Goal: Task Accomplishment & Management: Manage account settings

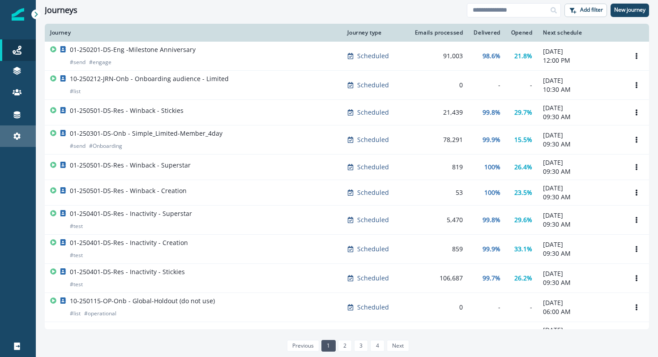
click at [11, 141] on link "Settings" at bounding box center [18, 135] width 36 height 21
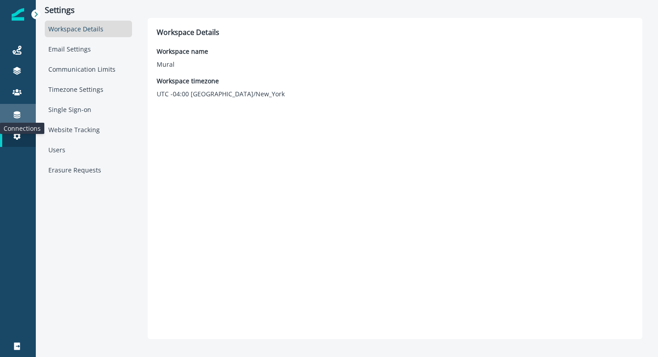
click at [16, 118] on icon at bounding box center [17, 114] width 9 height 9
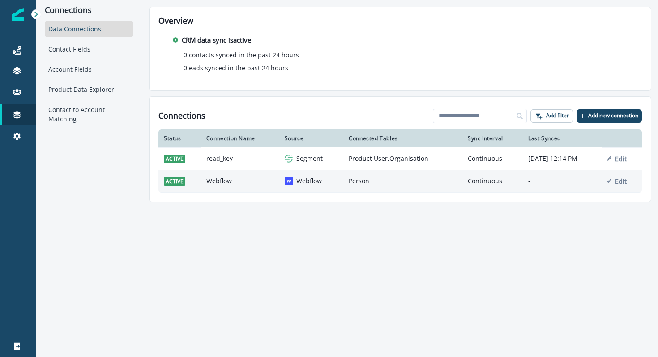
click at [304, 183] on p "Webflow" at bounding box center [309, 180] width 26 height 9
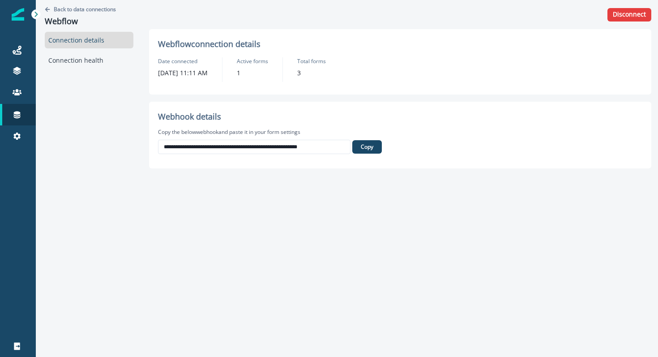
click at [240, 72] on p "1" at bounding box center [239, 72] width 4 height 9
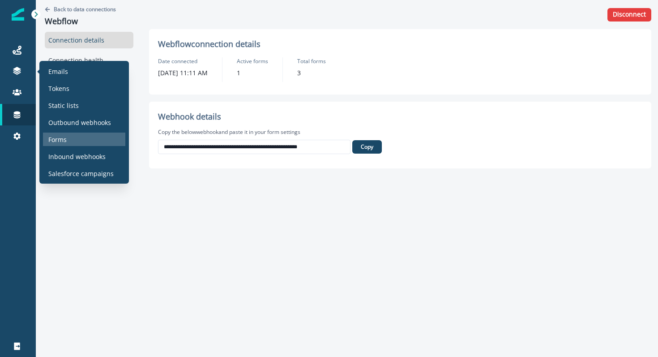
click at [65, 136] on p "Forms" at bounding box center [57, 139] width 18 height 9
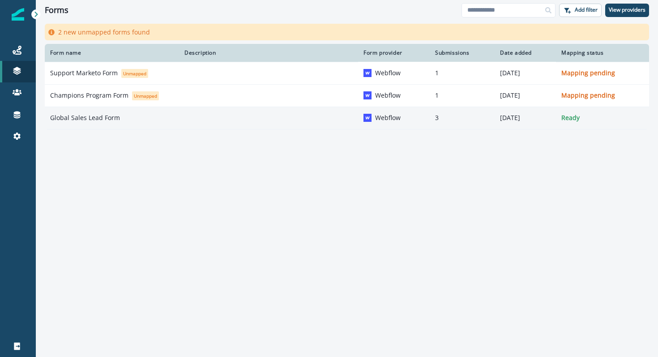
click at [156, 119] on div "Global Sales Lead Form" at bounding box center [112, 117] width 124 height 9
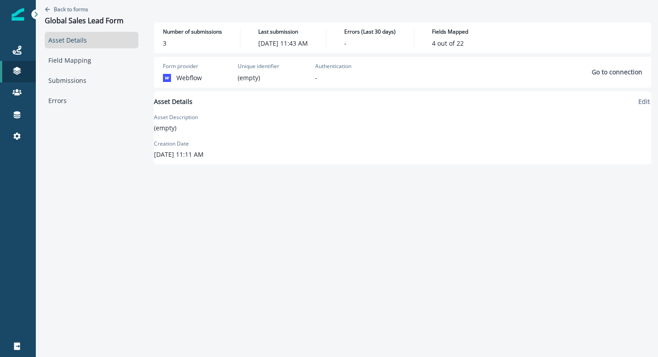
click at [77, 41] on link "Asset Details" at bounding box center [92, 40] width 94 height 17
click at [77, 39] on link "Asset Details" at bounding box center [92, 40] width 94 height 17
click at [66, 12] on p "Back to forms" at bounding box center [71, 9] width 34 height 8
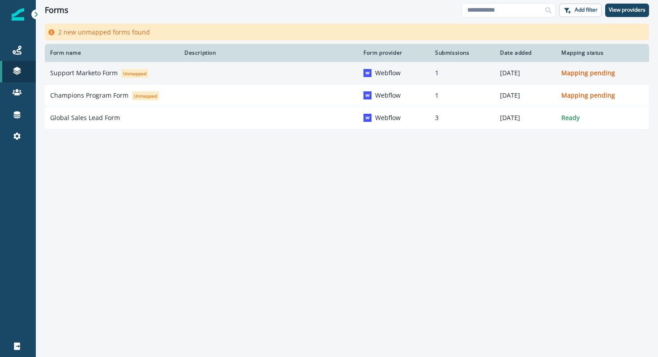
click at [96, 75] on p "Support Marketo Form" at bounding box center [84, 72] width 68 height 9
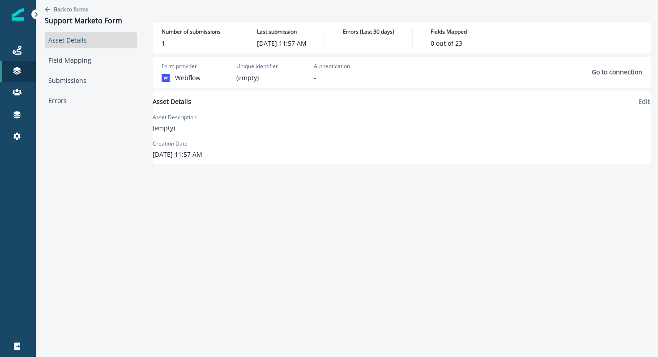
click at [76, 11] on p "Back to forms" at bounding box center [71, 9] width 34 height 8
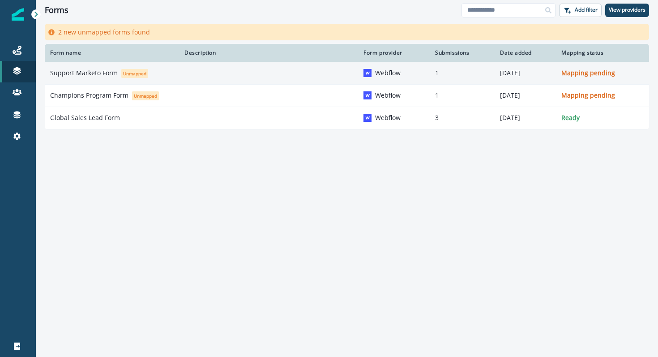
click at [105, 71] on p "Support Marketo Form" at bounding box center [84, 72] width 68 height 9
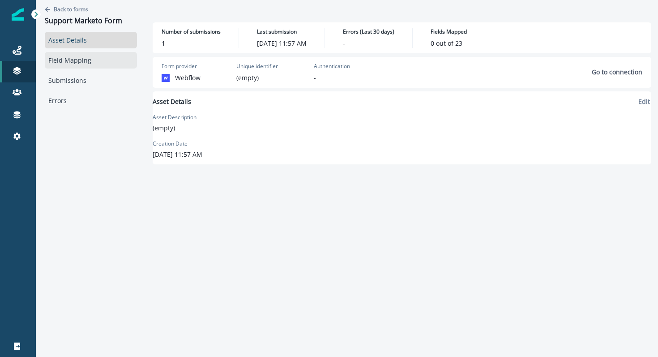
click at [82, 61] on link "Field Mapping" at bounding box center [91, 60] width 92 height 17
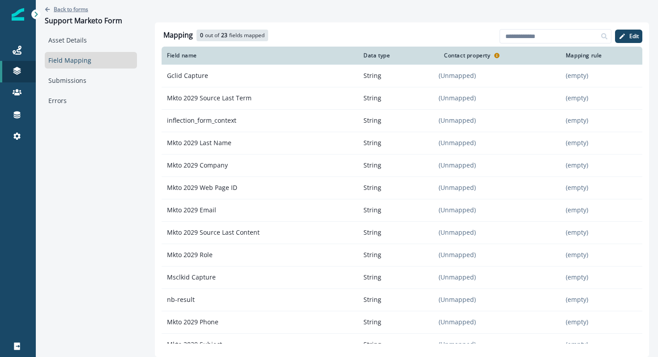
click at [75, 6] on p "Back to forms" at bounding box center [71, 9] width 34 height 8
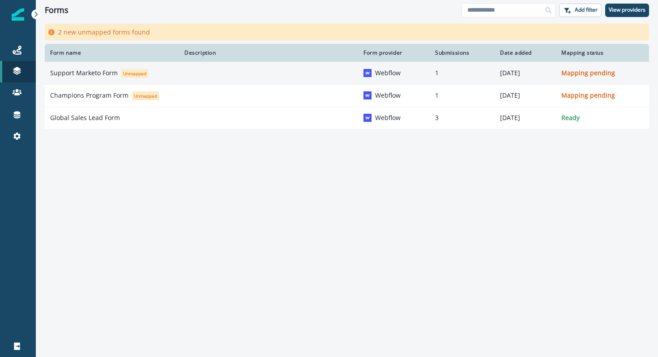
click at [78, 70] on p "Support Marketo Form" at bounding box center [84, 72] width 68 height 9
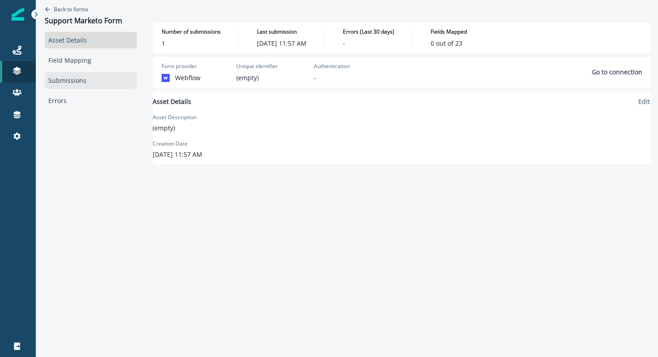
click at [79, 78] on link "Submissions" at bounding box center [91, 80] width 92 height 17
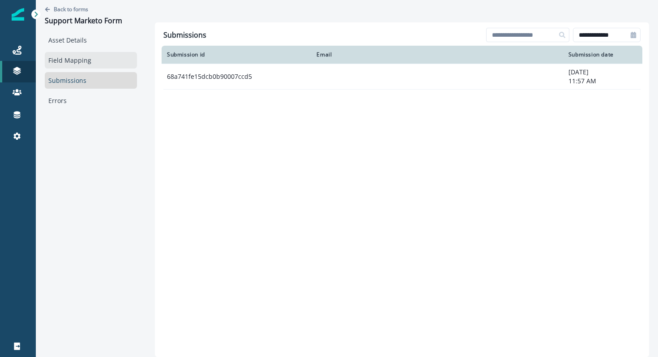
click at [80, 63] on link "Field Mapping" at bounding box center [91, 60] width 92 height 17
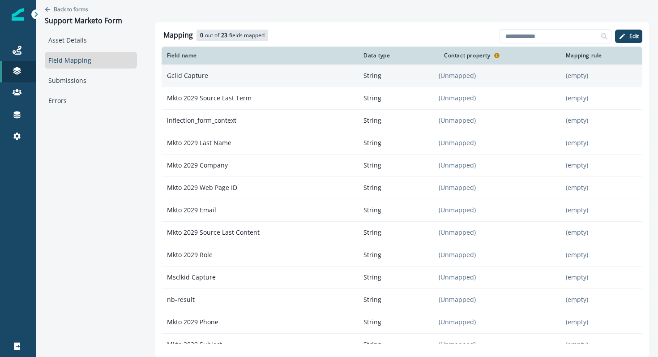
click at [462, 80] on td "(Unmapped)" at bounding box center [500, 75] width 122 height 22
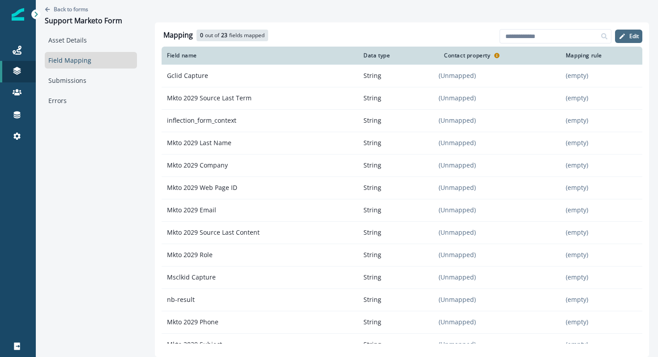
click at [637, 34] on p "Edit" at bounding box center [633, 36] width 9 height 6
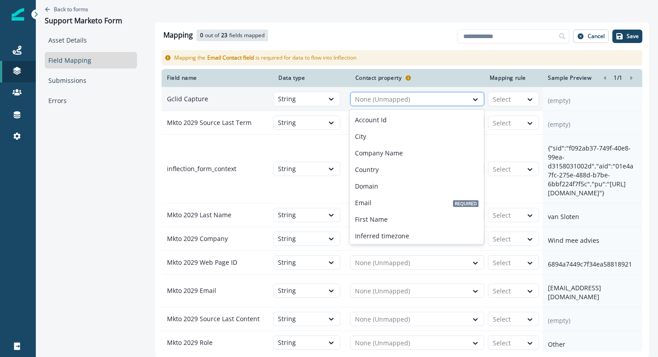
click at [411, 100] on div at bounding box center [409, 99] width 108 height 11
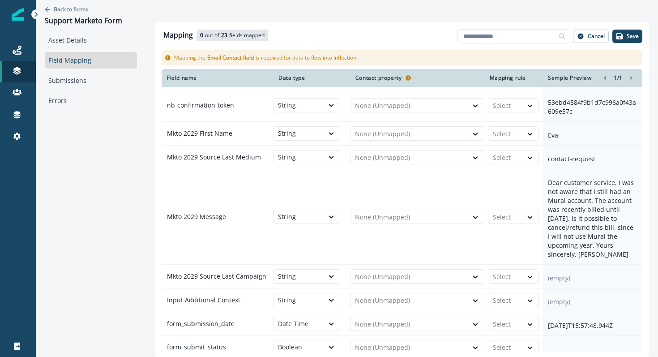
scroll to position [415, 0]
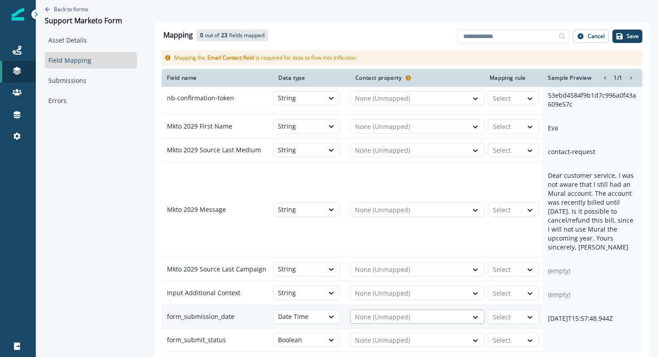
type input "***"
click at [395, 320] on div at bounding box center [409, 317] width 108 height 11
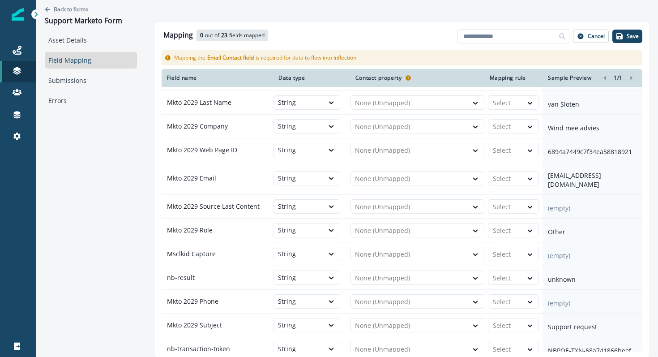
scroll to position [0, 0]
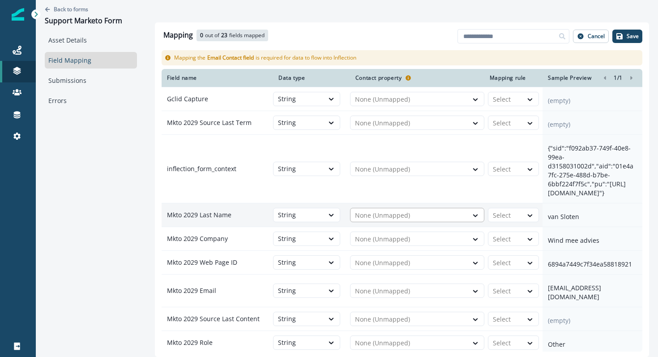
type input "****"
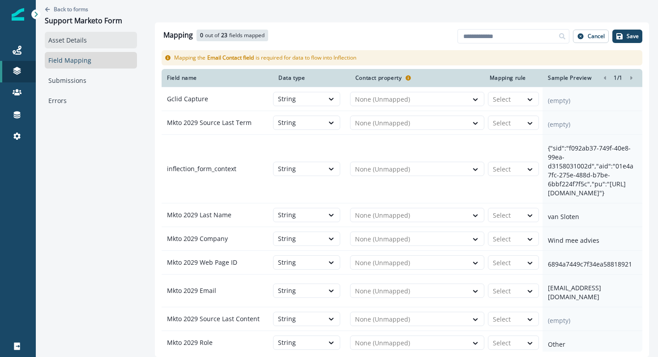
click at [83, 45] on link "Asset Details" at bounding box center [91, 40] width 92 height 17
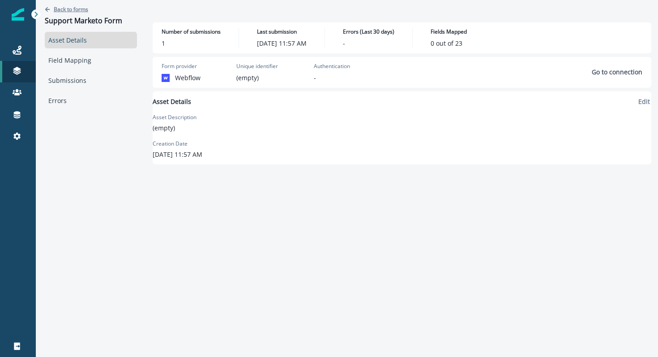
click at [75, 11] on p "Back to forms" at bounding box center [71, 9] width 34 height 8
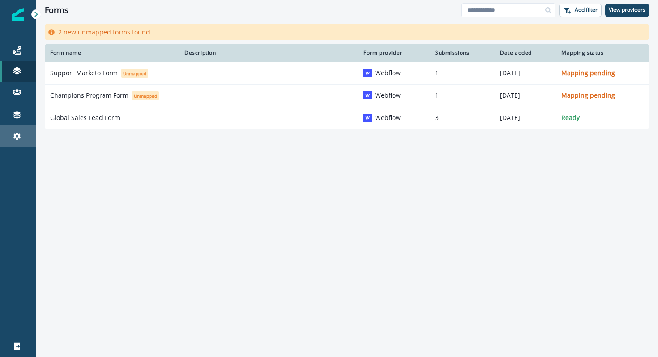
click at [16, 141] on link "Settings" at bounding box center [18, 135] width 36 height 21
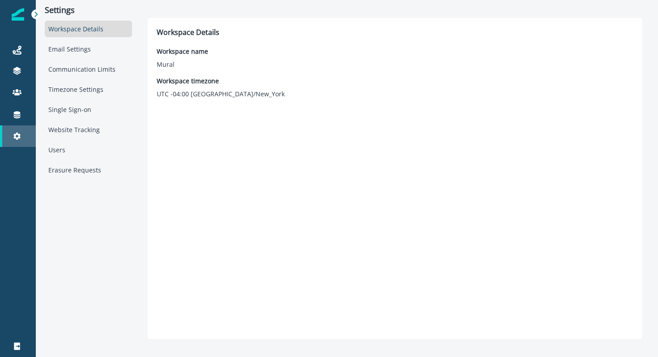
click at [12, 137] on div "Settings" at bounding box center [18, 136] width 29 height 11
click at [21, 111] on icon at bounding box center [17, 114] width 9 height 9
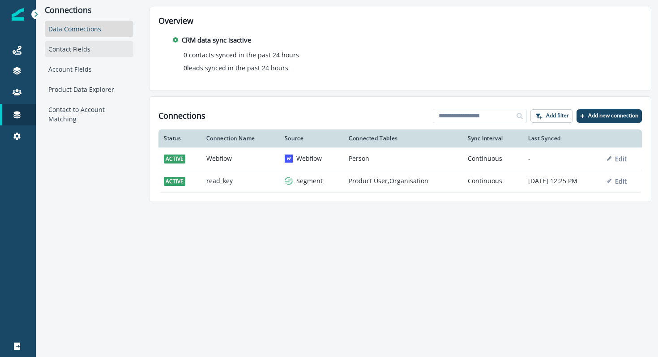
click at [80, 46] on div "Contact Fields" at bounding box center [89, 49] width 89 height 17
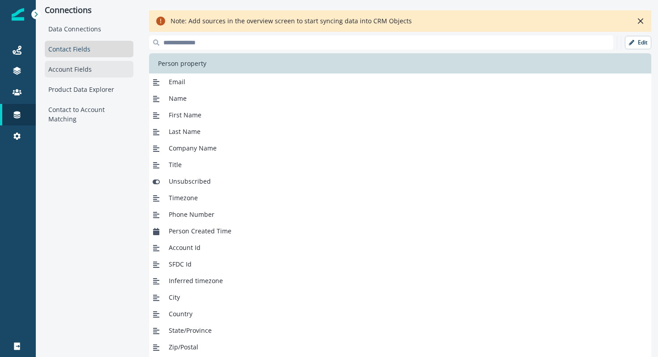
click at [76, 70] on div "Account Fields" at bounding box center [89, 69] width 89 height 17
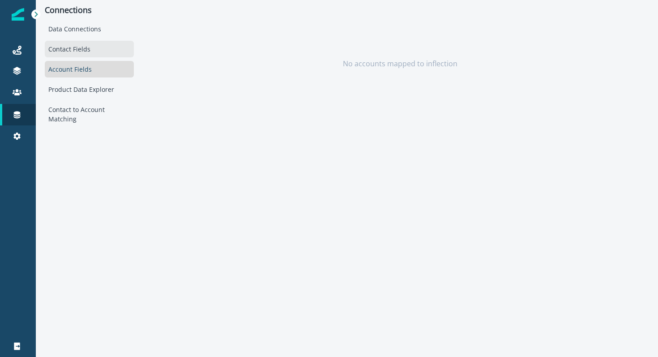
click at [83, 48] on div "Contact Fields" at bounding box center [89, 49] width 89 height 17
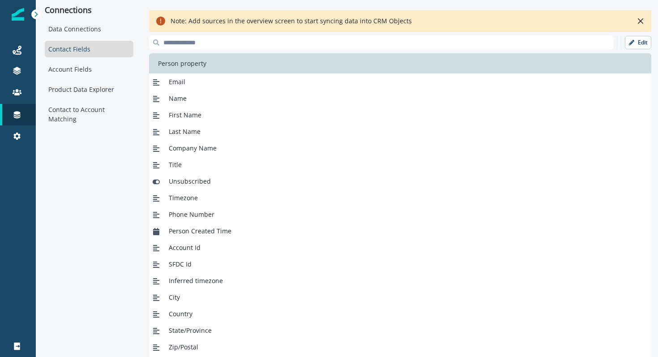
click at [223, 46] on input at bounding box center [381, 42] width 464 height 14
drag, startPoint x: 80, startPoint y: 26, endPoint x: 82, endPoint y: 48, distance: 22.0
click at [82, 48] on div "Data Connections Contact Fields Account Fields Product Data Explorer Contact to…" at bounding box center [89, 74] width 89 height 107
click at [202, 27] on div "Note: Add sources in the overview screen to start syncing data into CRM Objects" at bounding box center [400, 20] width 502 height 21
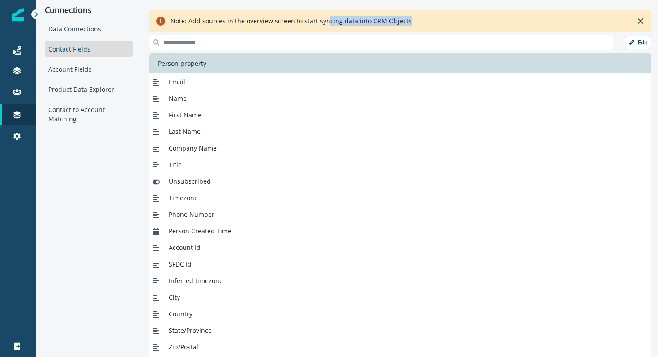
drag, startPoint x: 324, startPoint y: 18, endPoint x: 355, endPoint y: 33, distance: 34.2
click at [355, 33] on div "Note: Add sources in the overview screen to start syncing data into CRM Objects…" at bounding box center [400, 192] width 502 height 370
click at [642, 22] on icon "Close" at bounding box center [640, 20] width 5 height 5
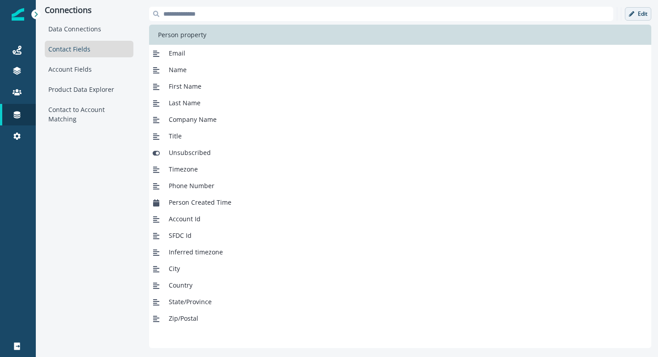
click at [634, 8] on button "Edit" at bounding box center [638, 13] width 26 height 13
click at [172, 239] on span "SFDC Id" at bounding box center [180, 235] width 23 height 9
click at [565, 8] on button "Add new field" at bounding box center [565, 13] width 62 height 13
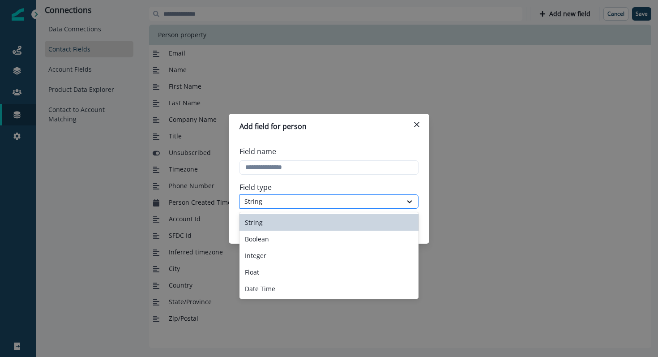
click at [294, 196] on div "String" at bounding box center [321, 201] width 162 height 11
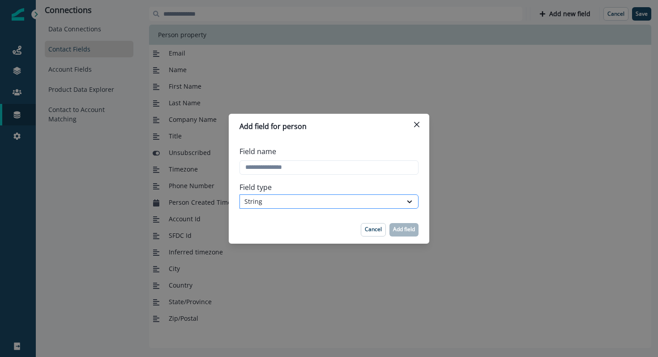
click at [302, 197] on div "String" at bounding box center [320, 201] width 153 height 9
click at [324, 169] on input "Field name" at bounding box center [329, 167] width 179 height 14
click at [373, 84] on div "Add field for person Field name Field type String Cancel Add field" at bounding box center [329, 178] width 658 height 357
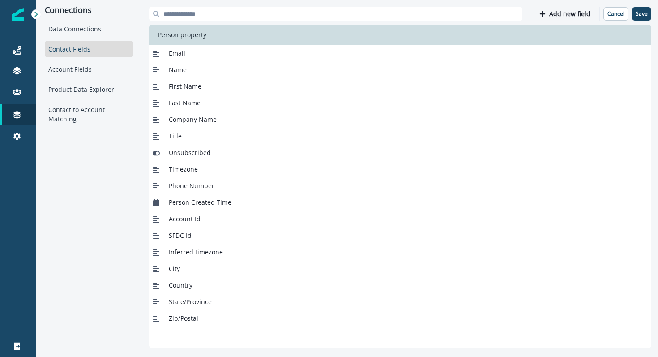
click at [181, 85] on span "First Name" at bounding box center [185, 85] width 33 height 9
click at [551, 12] on button "Add new field" at bounding box center [565, 13] width 62 height 13
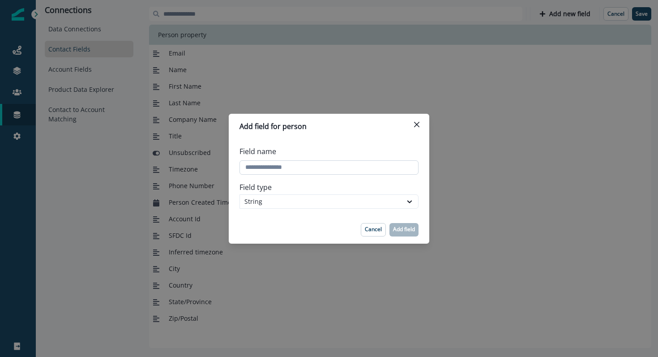
click at [308, 169] on input "Field name" at bounding box center [329, 167] width 179 height 14
type input "*****"
click at [408, 204] on icon at bounding box center [410, 201] width 8 height 9
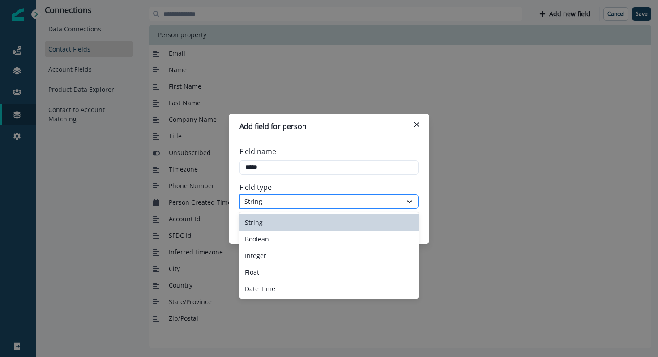
click at [385, 204] on div "String" at bounding box center [320, 201] width 153 height 9
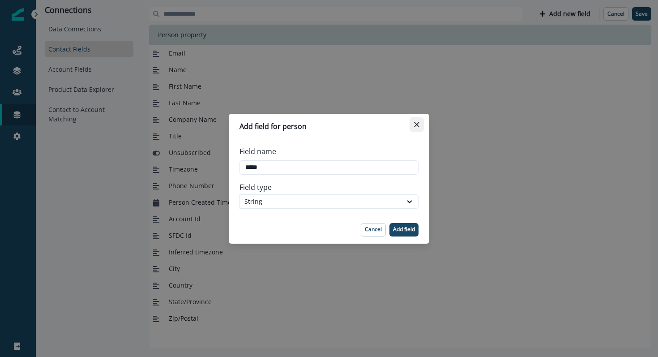
click at [418, 124] on icon "Close" at bounding box center [416, 124] width 5 height 5
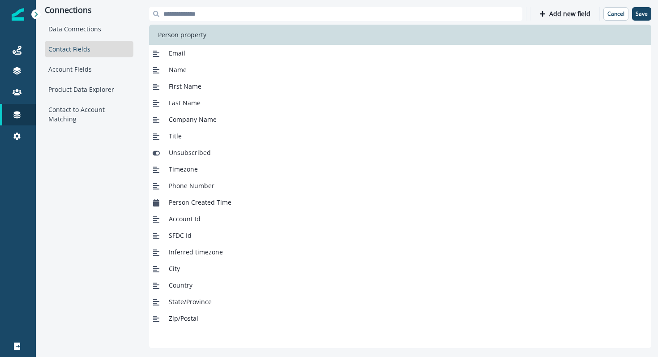
click at [166, 56] on div "Email" at bounding box center [175, 52] width 20 height 9
click at [183, 71] on span "Name" at bounding box center [178, 69] width 18 height 9
drag, startPoint x: 181, startPoint y: 80, endPoint x: 194, endPoint y: 100, distance: 24.6
click at [194, 101] on div "Email Name First Name Last Name Company Name Title Unsubscribed Timezone Phone …" at bounding box center [400, 186] width 502 height 282
drag, startPoint x: 197, startPoint y: 115, endPoint x: 200, endPoint y: 132, distance: 17.3
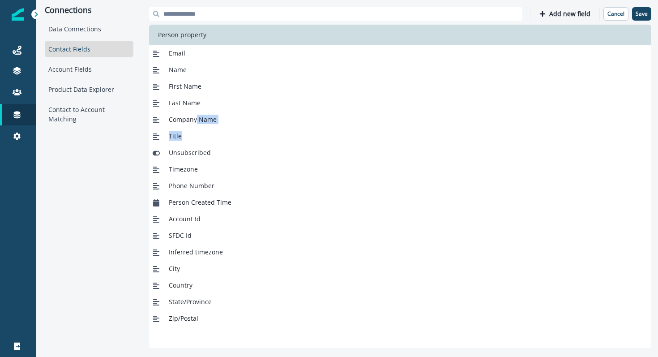
click at [200, 132] on div "Email Name First Name Last Name Company Name Title Unsubscribed Timezone Phone …" at bounding box center [400, 186] width 502 height 282
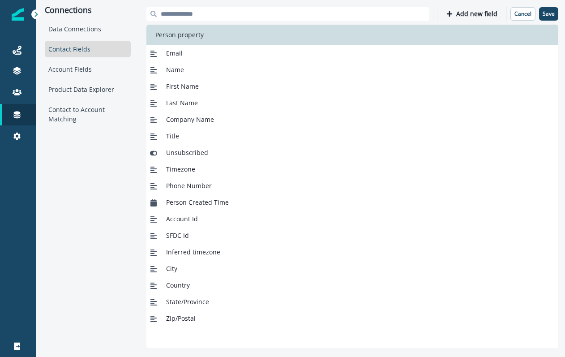
click at [190, 122] on span "Company Name" at bounding box center [190, 119] width 48 height 9
click at [153, 120] on icon at bounding box center [153, 119] width 7 height 7
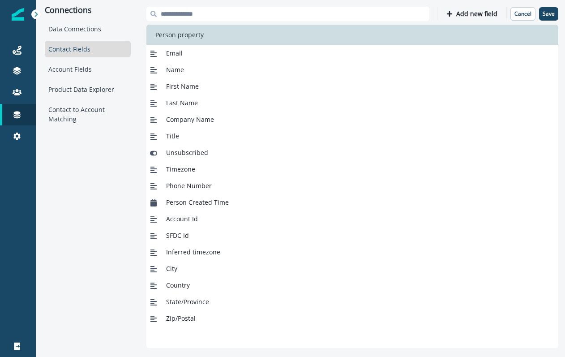
click at [153, 120] on icon at bounding box center [153, 119] width 7 height 7
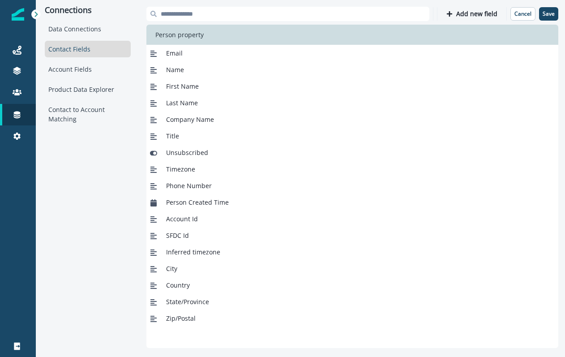
click at [153, 155] on icon at bounding box center [153, 153] width 7 height 5
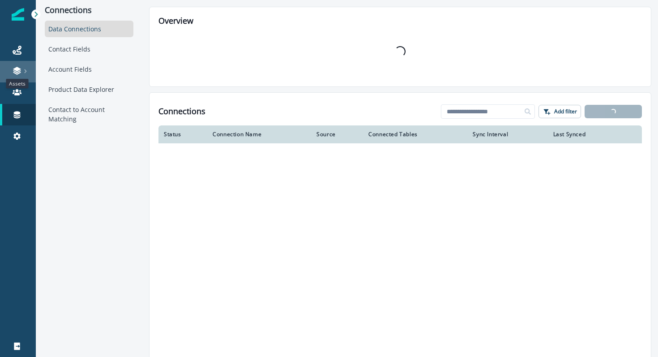
click at [16, 69] on icon at bounding box center [17, 69] width 8 height 4
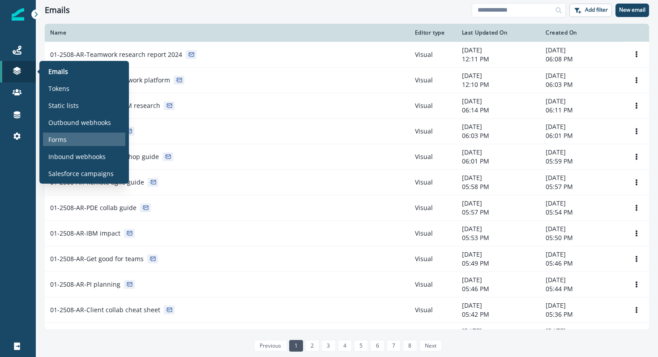
click at [54, 137] on p "Forms" at bounding box center [57, 139] width 18 height 9
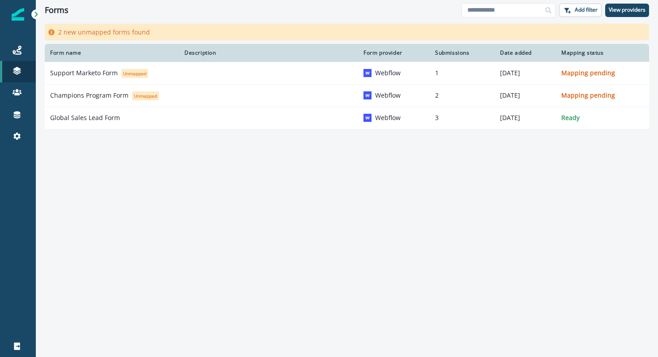
click at [164, 180] on div "Form name Description Form provider Submissions Date added Mapping status Suppo…" at bounding box center [347, 189] width 622 height 290
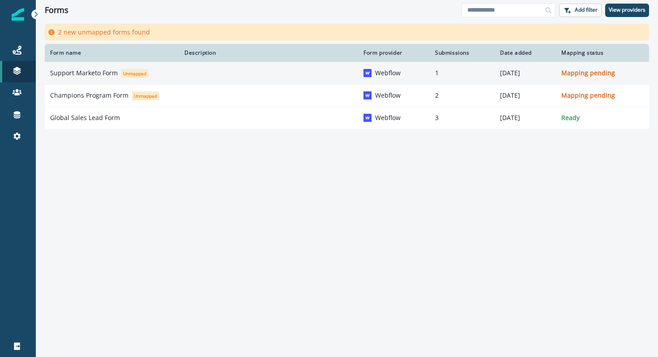
click at [101, 68] on p "Support Marketo Form" at bounding box center [84, 72] width 68 height 9
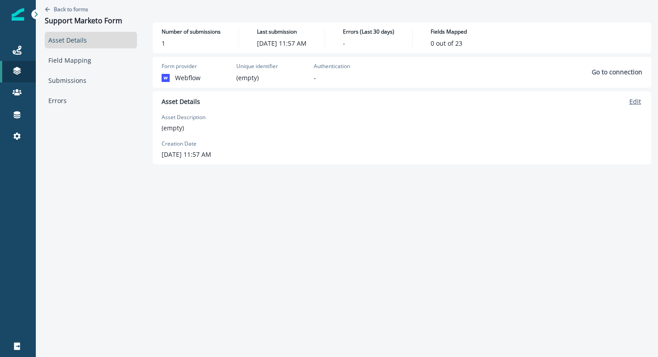
click at [638, 104] on p "Edit" at bounding box center [635, 101] width 12 height 9
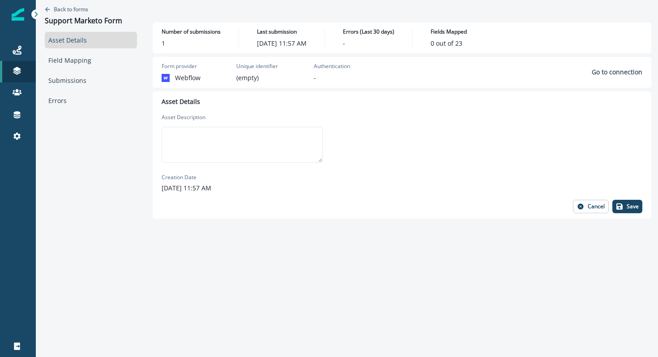
drag, startPoint x: 589, startPoint y: 205, endPoint x: 500, endPoint y: 148, distance: 105.1
click at [501, 149] on div "Asset Details Asset Description Creation Date August 21, 2025 at 11:57 AM Cance…" at bounding box center [402, 155] width 481 height 116
click at [256, 147] on textarea at bounding box center [242, 145] width 161 height 36
paste textarea "**********"
type textarea "**********"
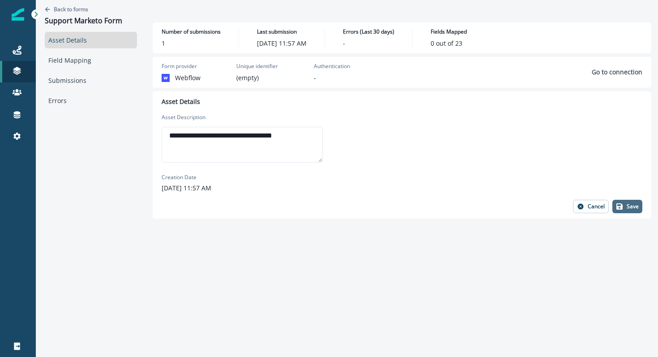
click at [624, 204] on button "Save" at bounding box center [627, 206] width 30 height 13
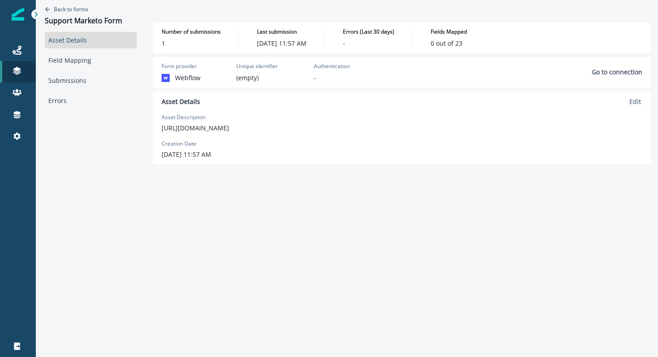
click at [239, 77] on p "(empty)" at bounding box center [247, 77] width 22 height 9
click at [70, 59] on link "Field Mapping" at bounding box center [91, 60] width 92 height 17
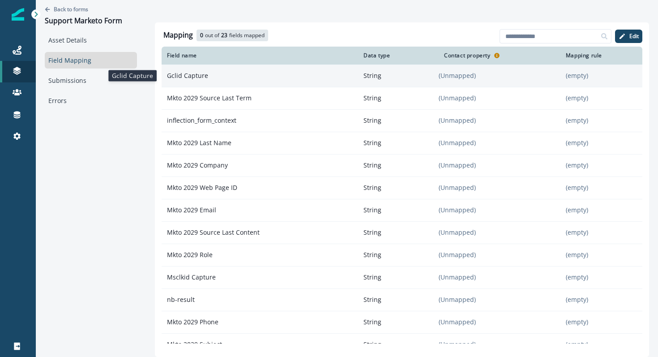
click at [216, 77] on p "Gclid Capture" at bounding box center [260, 76] width 197 height 16
click at [182, 79] on p "Gclid Capture" at bounding box center [260, 76] width 197 height 16
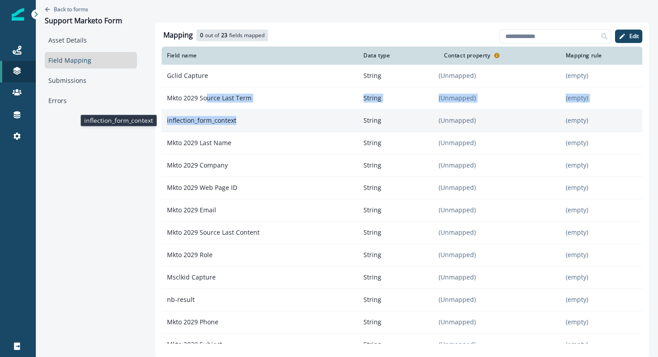
drag, startPoint x: 205, startPoint y: 98, endPoint x: 237, endPoint y: 127, distance: 42.5
click at [237, 127] on tbody "Gclid Capture String (Unmapped) (empty) Mkto 2029 Source Last Term String (Unma…" at bounding box center [402, 321] width 481 height 515
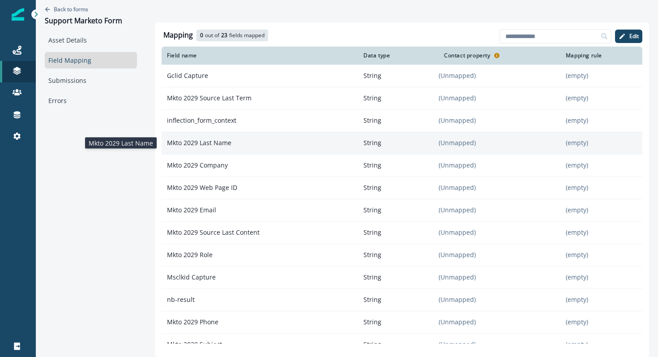
click at [234, 145] on p "Mkto 2029 Last Name" at bounding box center [260, 143] width 197 height 16
click at [213, 142] on p "Mkto 2029 Last Name" at bounding box center [260, 143] width 197 height 16
click at [443, 142] on p "(Unmapped)" at bounding box center [500, 142] width 122 height 9
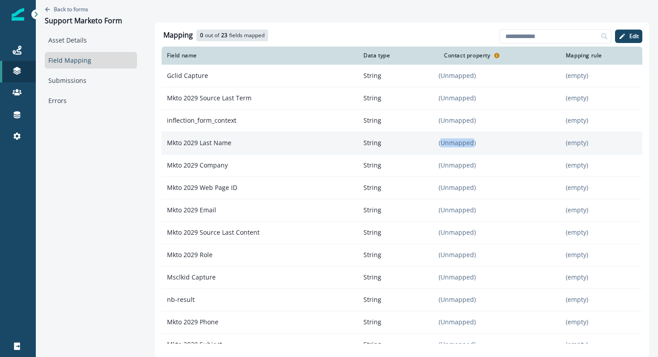
click at [443, 142] on p "(Unmapped)" at bounding box center [500, 142] width 122 height 9
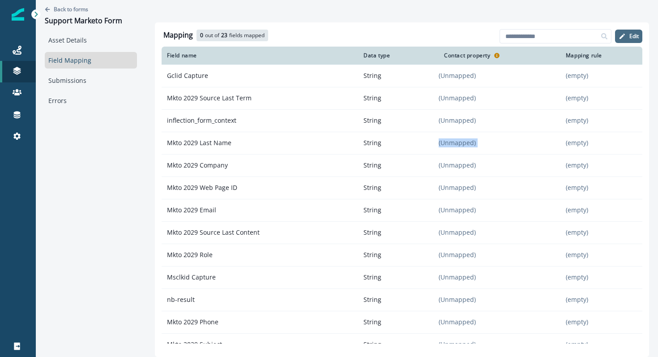
click at [627, 36] on button "Edit" at bounding box center [628, 36] width 27 height 13
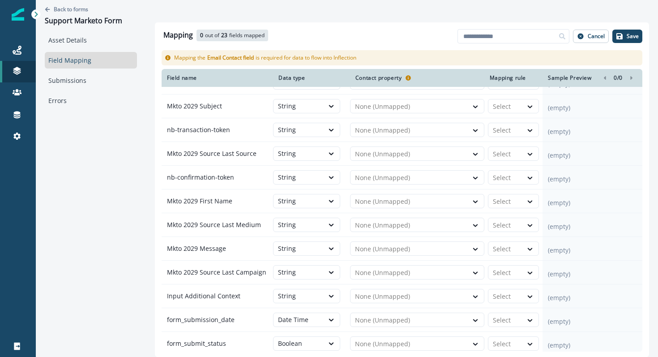
scroll to position [282, 0]
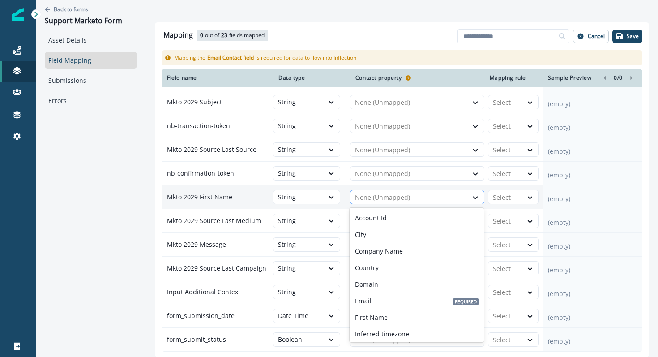
click at [374, 193] on div at bounding box center [409, 197] width 108 height 11
type input "****"
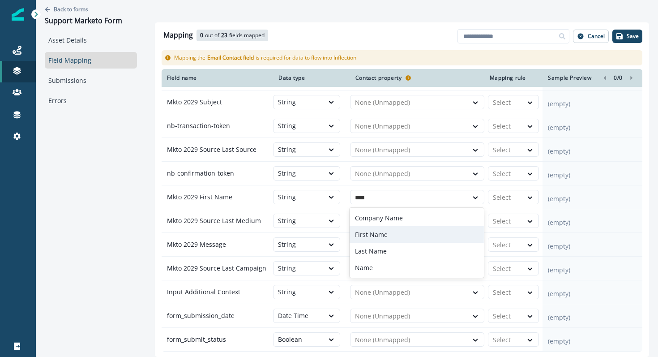
click at [368, 233] on p "First Name" at bounding box center [371, 234] width 33 height 9
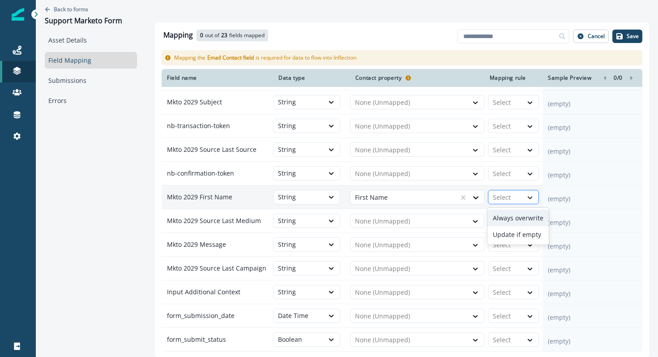
click at [526, 196] on icon at bounding box center [530, 197] width 8 height 9
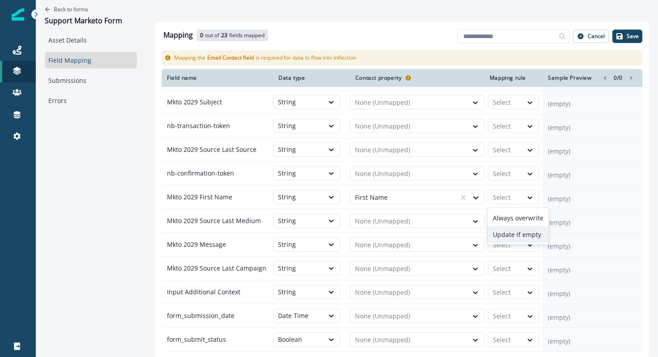
click at [526, 232] on div "Update if empty" at bounding box center [518, 234] width 61 height 17
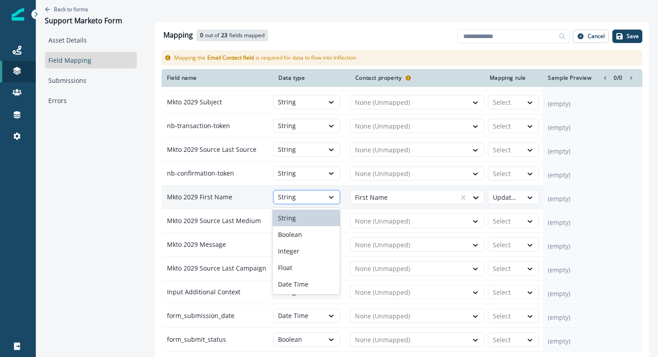
click at [333, 199] on icon at bounding box center [331, 196] width 8 height 9
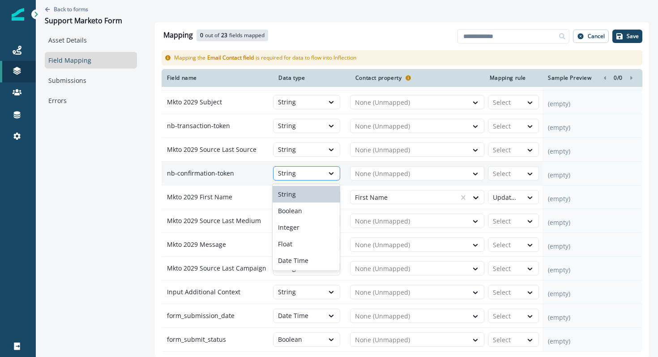
click at [300, 170] on div "String" at bounding box center [298, 173] width 41 height 9
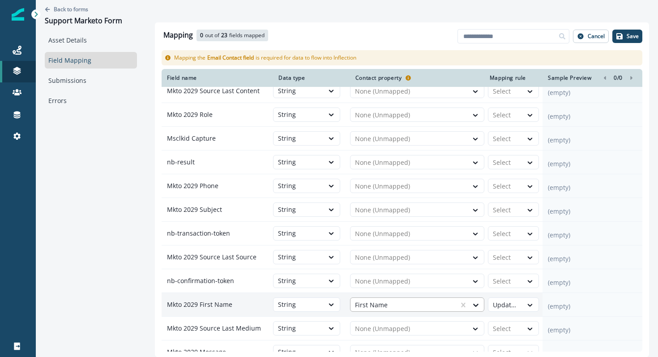
scroll to position [170, 0]
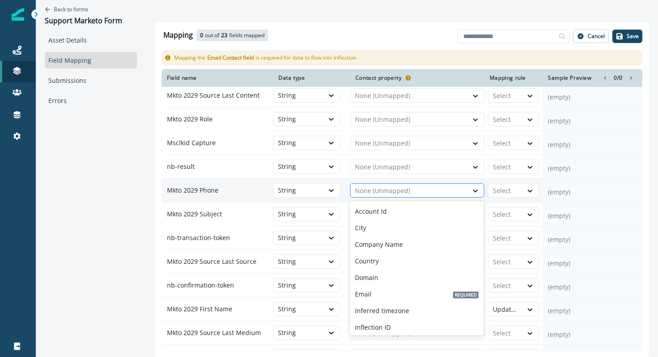
click at [362, 193] on div at bounding box center [409, 190] width 108 height 11
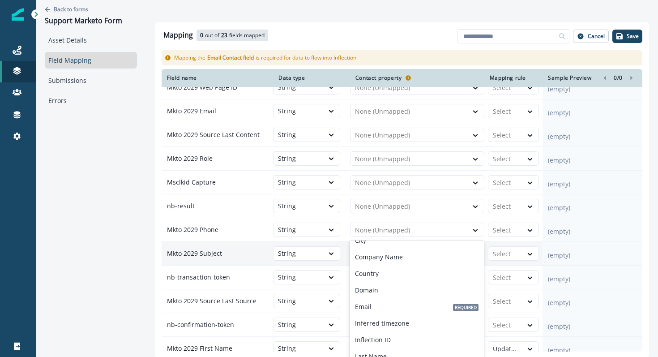
scroll to position [128, 0]
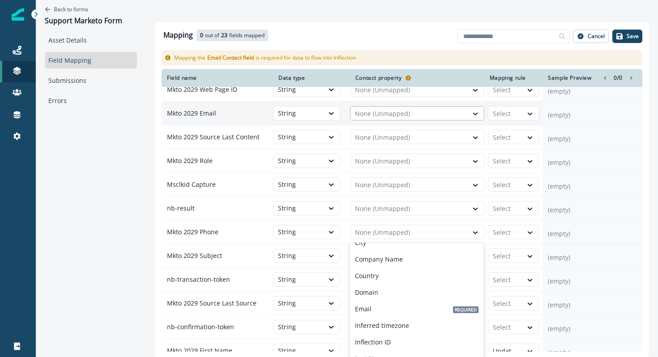
click at [380, 115] on div at bounding box center [409, 113] width 108 height 11
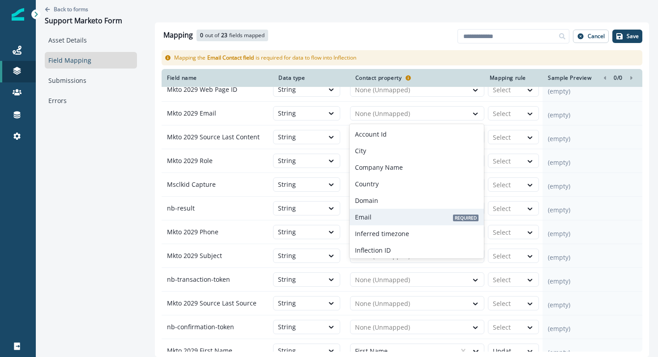
click at [367, 215] on p "Email" at bounding box center [363, 216] width 17 height 9
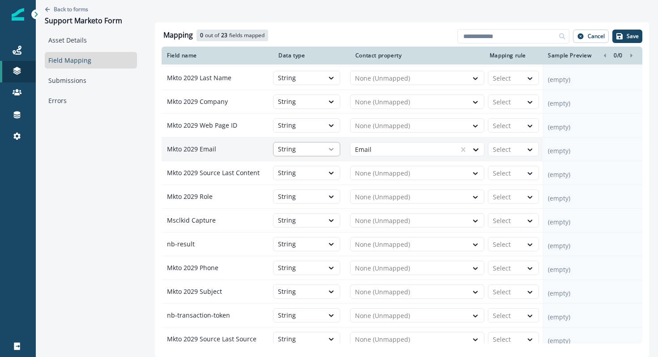
scroll to position [64, 0]
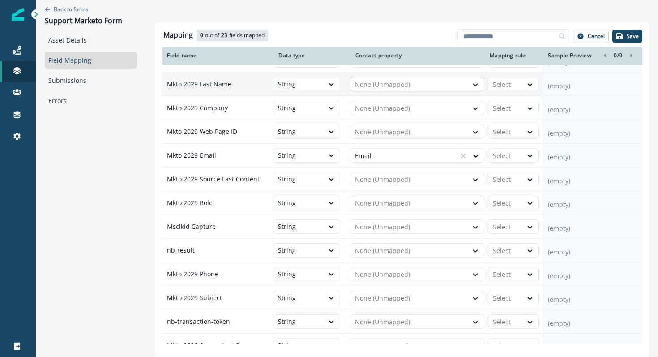
click at [390, 88] on div at bounding box center [409, 84] width 108 height 11
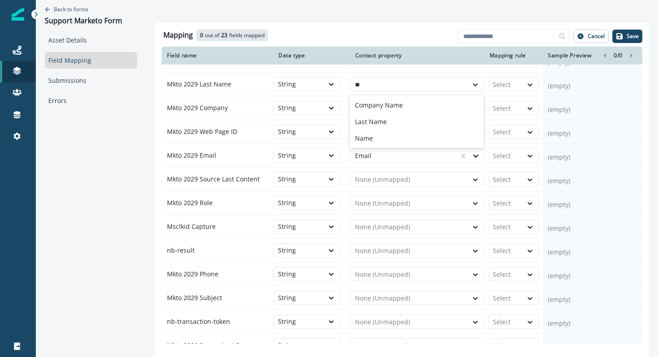
type input "***"
click at [376, 128] on div "Last Name" at bounding box center [417, 121] width 134 height 17
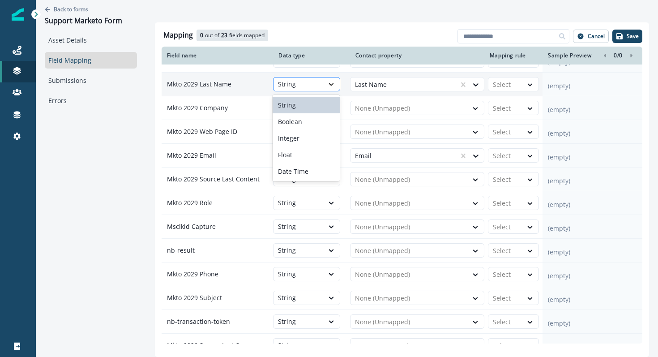
click at [329, 87] on icon at bounding box center [331, 84] width 8 height 9
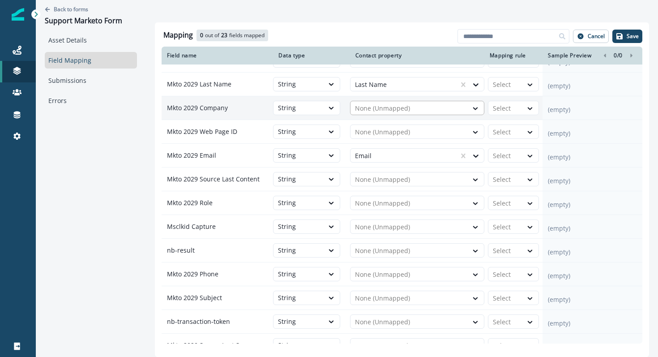
click at [369, 107] on div at bounding box center [409, 108] width 108 height 11
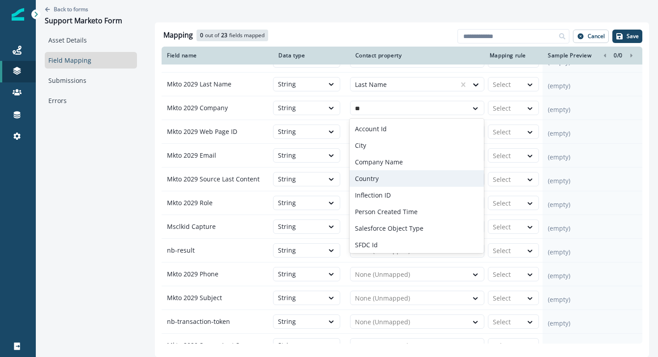
type input "***"
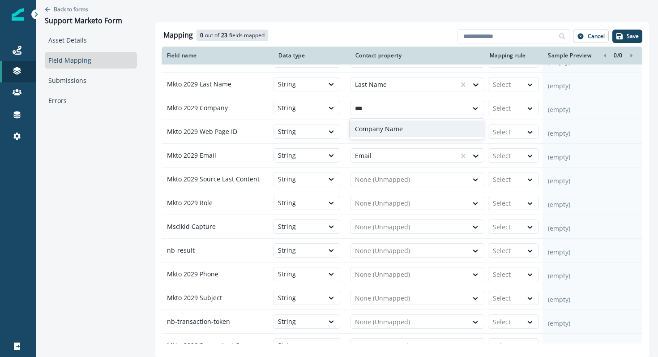
click at [387, 128] on p "Company Name" at bounding box center [379, 128] width 48 height 9
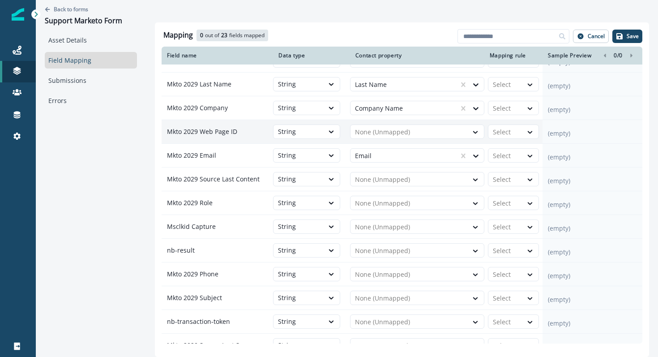
scroll to position [0, 0]
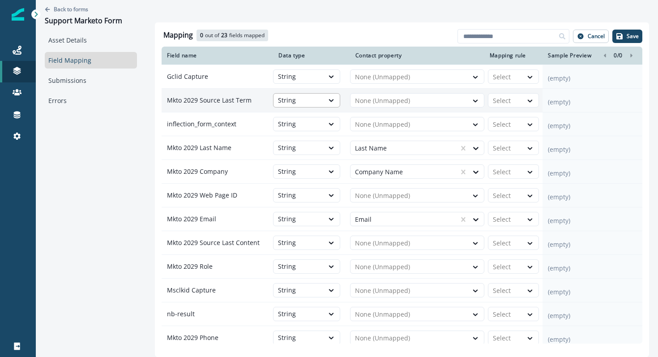
click at [322, 101] on div "String" at bounding box center [299, 100] width 50 height 11
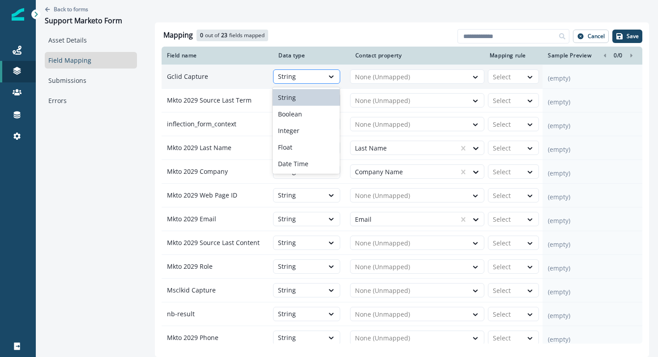
click at [322, 76] on div "String" at bounding box center [299, 76] width 50 height 11
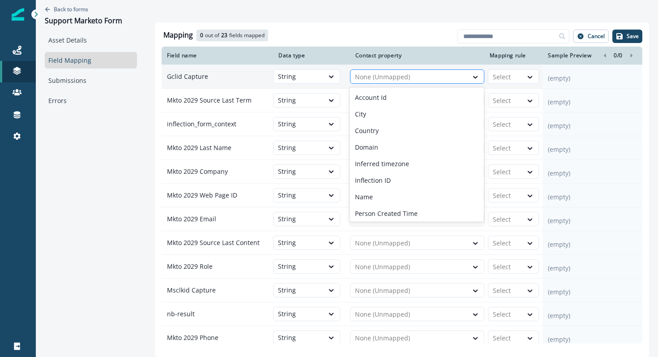
click at [364, 77] on div at bounding box center [409, 77] width 108 height 11
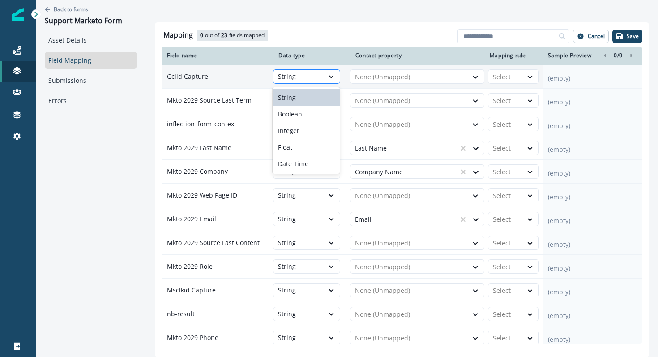
click at [313, 81] on div "String" at bounding box center [299, 76] width 50 height 11
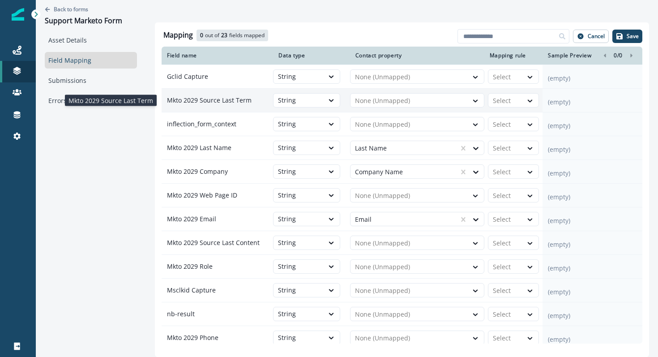
click at [221, 98] on p "Mkto 2029 Source Last Term" at bounding box center [217, 100] width 111 height 16
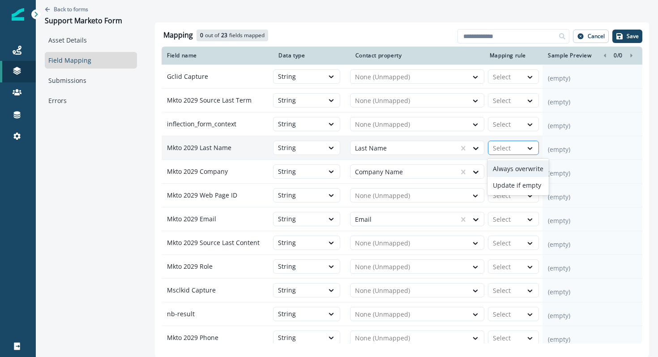
click at [503, 150] on div at bounding box center [505, 148] width 25 height 11
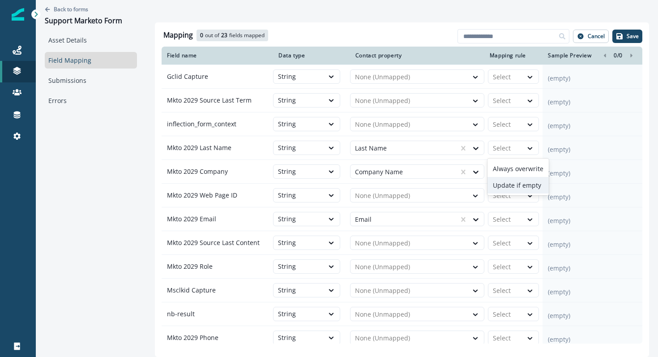
click at [527, 183] on div "Update if empty" at bounding box center [518, 185] width 61 height 17
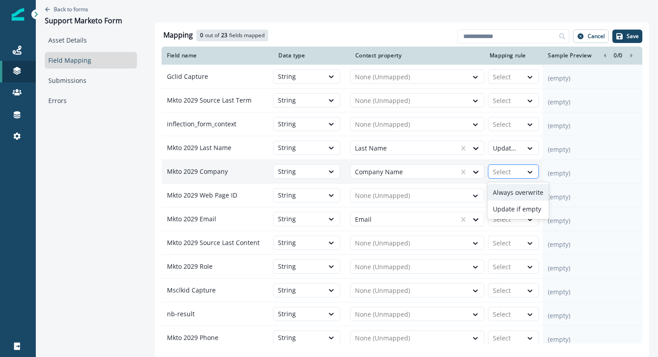
click at [518, 170] on div at bounding box center [505, 172] width 25 height 11
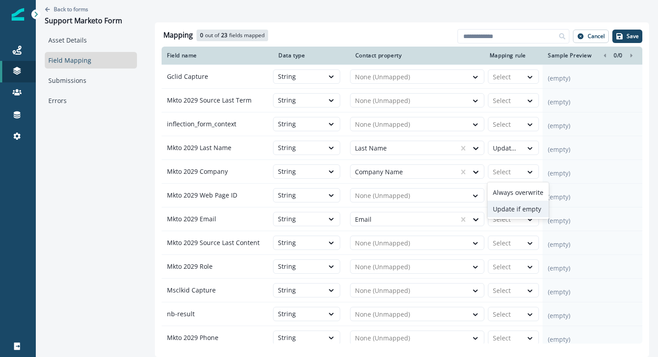
click at [519, 208] on div "Update if empty" at bounding box center [518, 209] width 61 height 17
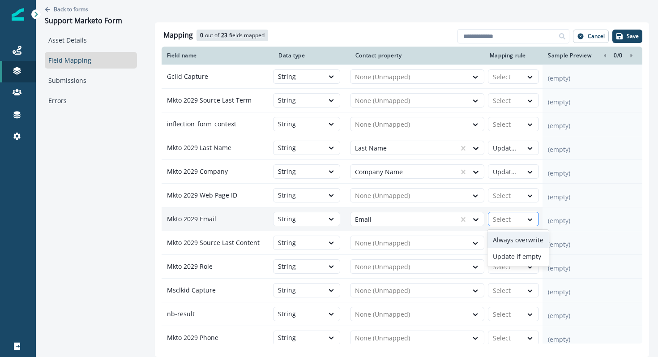
click at [516, 218] on div at bounding box center [505, 219] width 25 height 11
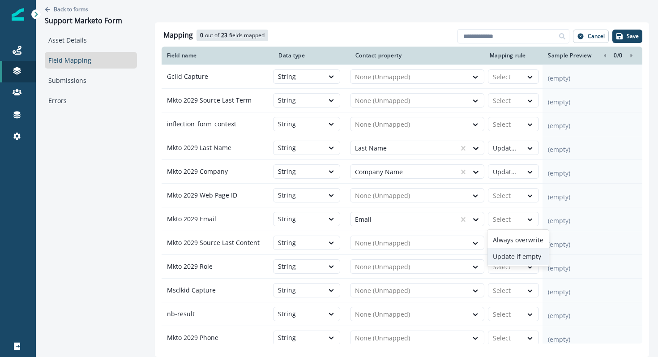
click at [526, 253] on div "Update if empty" at bounding box center [518, 256] width 61 height 17
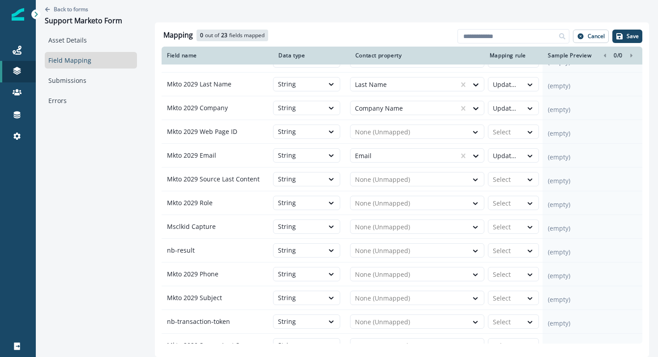
scroll to position [64, 0]
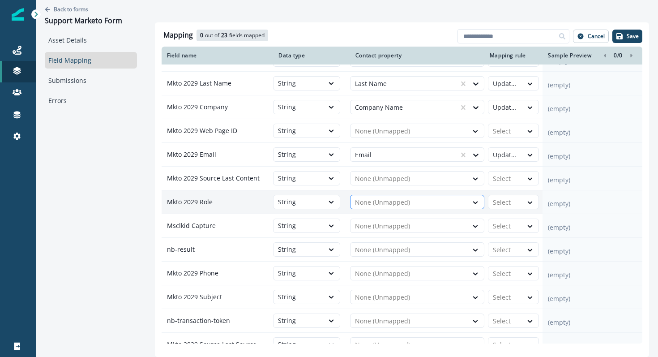
click at [407, 205] on div at bounding box center [409, 202] width 108 height 11
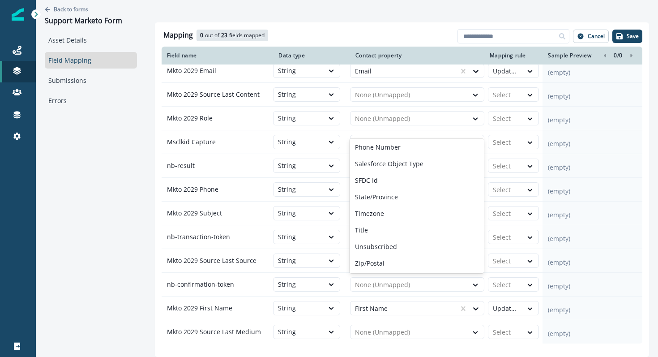
scroll to position [136, 0]
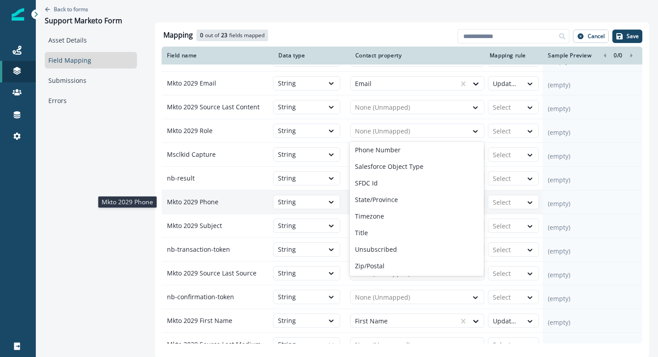
click at [238, 206] on p "Mkto 2029 Phone" at bounding box center [217, 202] width 111 height 16
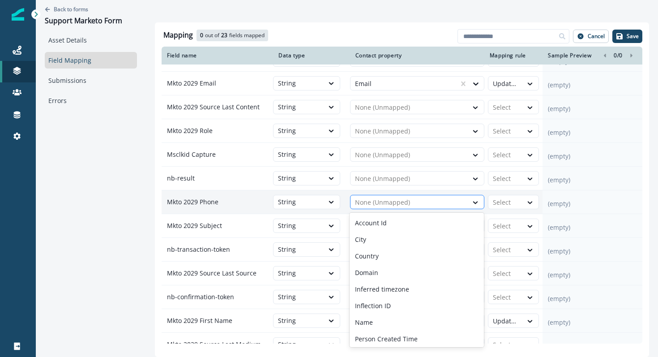
click at [382, 208] on div "None (Unmapped)" at bounding box center [409, 202] width 117 height 14
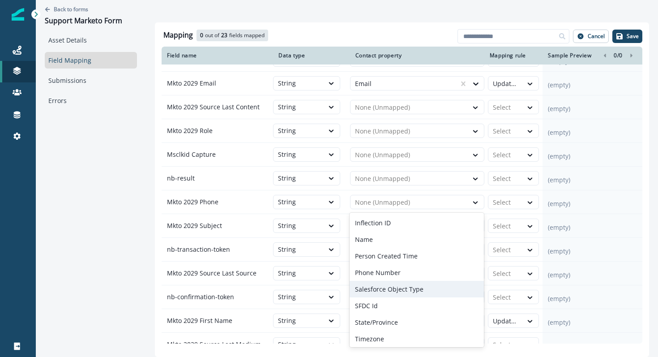
scroll to position [86, 0]
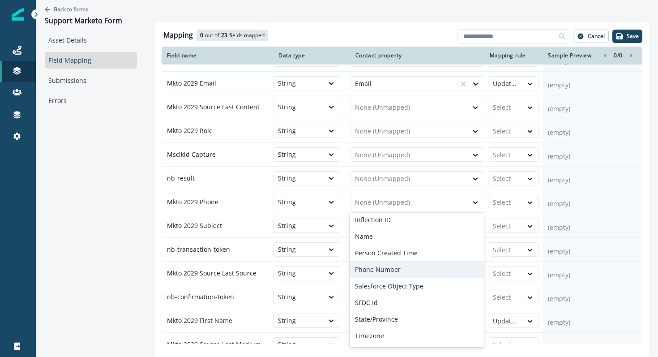
click at [376, 270] on p "Phone Number" at bounding box center [378, 269] width 46 height 9
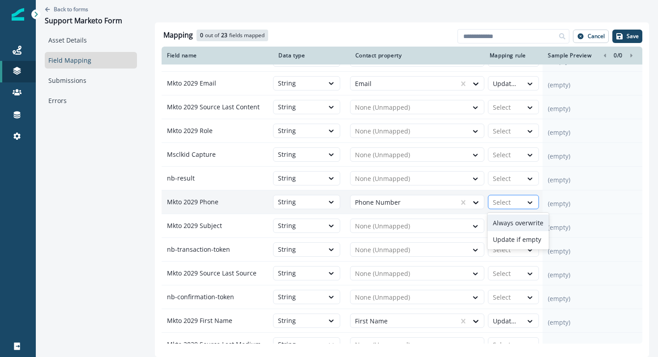
click at [509, 204] on div at bounding box center [505, 202] width 25 height 11
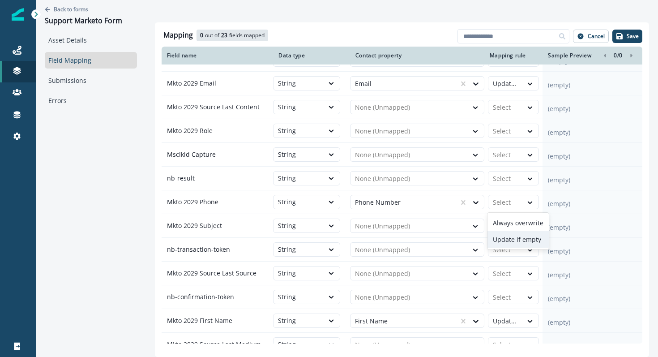
click at [519, 237] on div "Update if empty" at bounding box center [518, 239] width 61 height 17
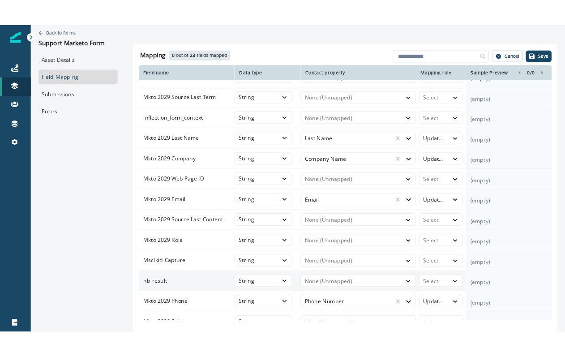
scroll to position [0, 0]
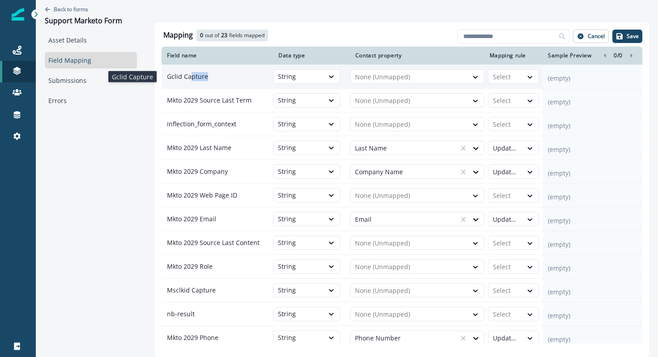
drag, startPoint x: 188, startPoint y: 74, endPoint x: 205, endPoint y: 80, distance: 18.0
click at [205, 80] on p "Gclid Capture" at bounding box center [217, 76] width 111 height 16
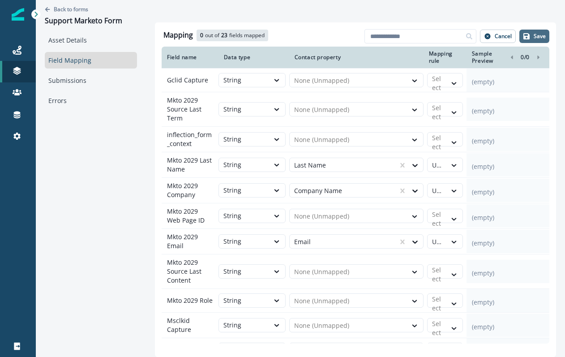
click at [533, 36] on button "Save" at bounding box center [534, 36] width 30 height 13
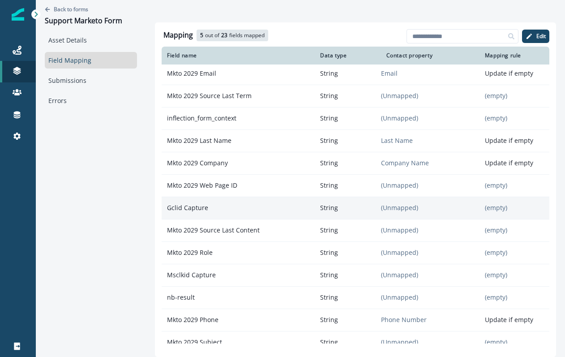
scroll to position [1, 0]
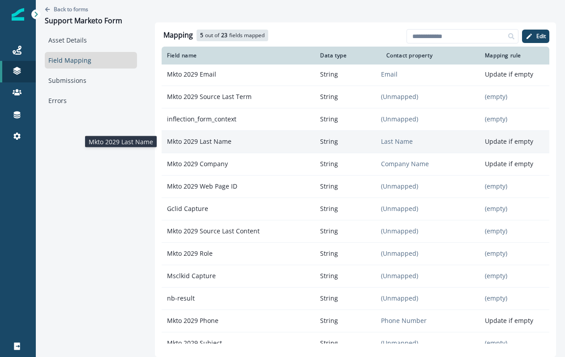
click at [215, 143] on p "Mkto 2029 Last Name" at bounding box center [238, 141] width 153 height 16
copy p "Mkto 2029 Last Name"
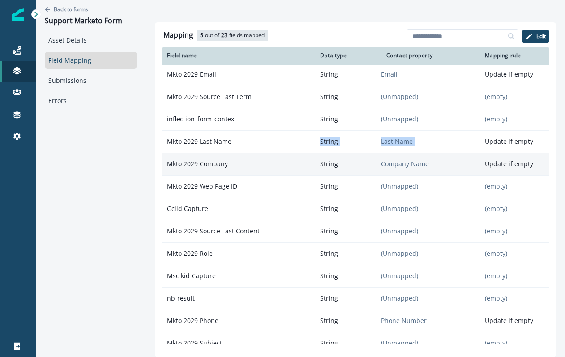
drag, startPoint x: 244, startPoint y: 139, endPoint x: 500, endPoint y: 164, distance: 257.3
click at [500, 164] on tbody "Mkto 2029 Email String Email Update if empty Mkto 2029 Source Last Term String …" at bounding box center [356, 320] width 388 height 515
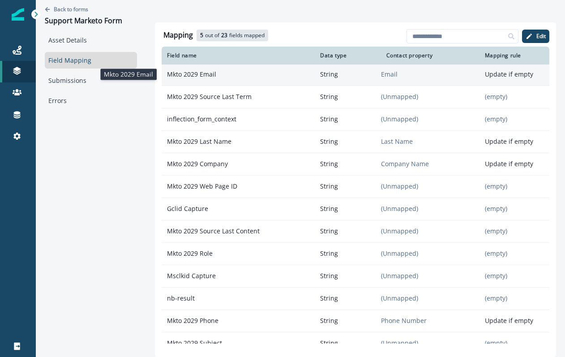
click at [204, 77] on p "Mkto 2029 Email" at bounding box center [238, 74] width 153 height 16
copy p "Mkto 2029 Email"
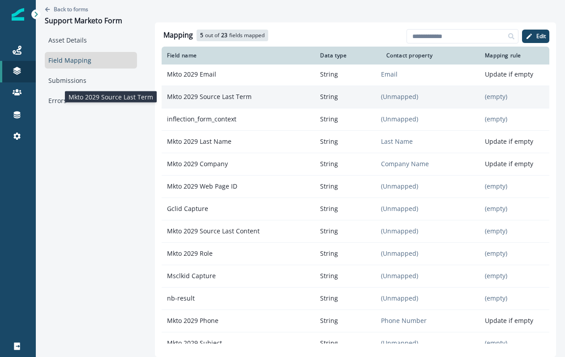
click at [232, 98] on p "Mkto 2029 Source Last Term" at bounding box center [238, 97] width 153 height 16
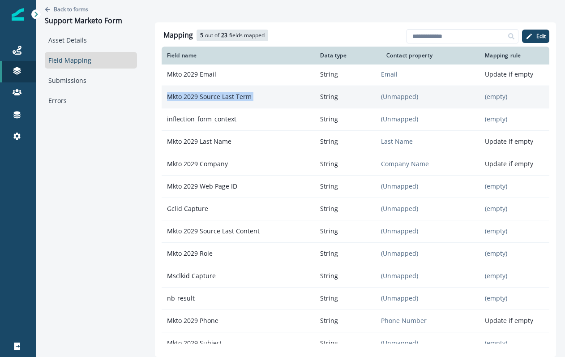
click at [232, 98] on p "Mkto 2029 Source Last Term" at bounding box center [238, 97] width 153 height 16
copy p "Mkto 2029 Source Last Term"
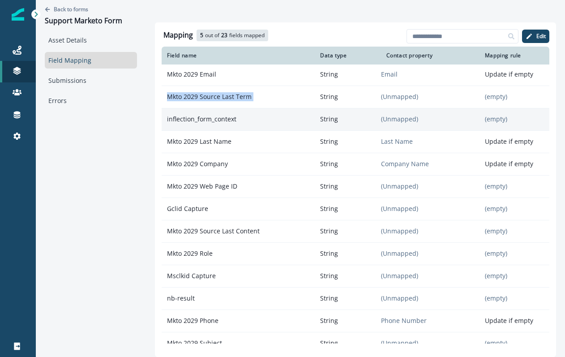
click at [207, 120] on p "inflection_form_context" at bounding box center [238, 119] width 153 height 16
copy p "inflection_form_context"
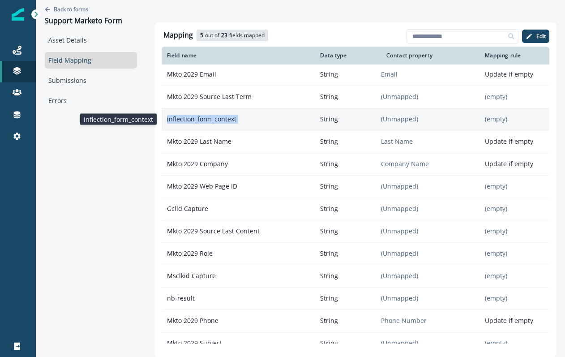
click at [222, 124] on p "inflection_form_context" at bounding box center [238, 119] width 153 height 16
copy p "inflection_form_context"
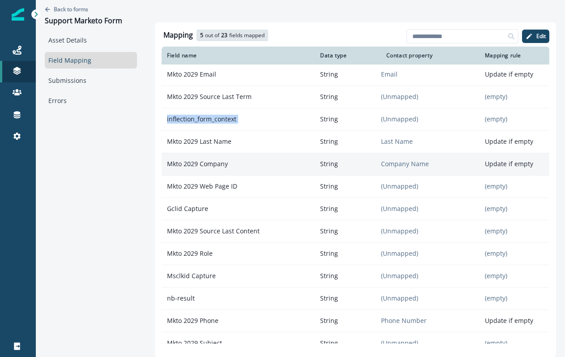
click at [197, 164] on p "Mkto 2029 Company" at bounding box center [238, 164] width 153 height 16
copy p "Mkto 2029 Company"
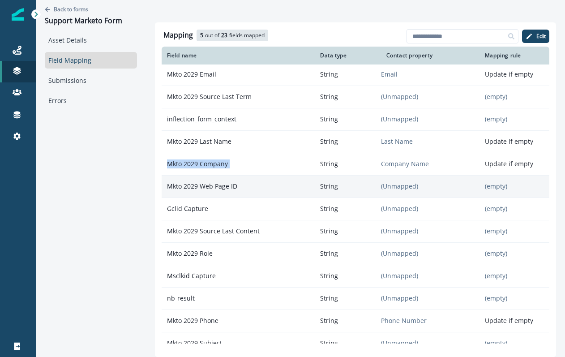
click at [222, 187] on p "Mkto 2029 Web Page ID" at bounding box center [238, 186] width 153 height 16
copy p "Mkto 2029 Web Page ID"
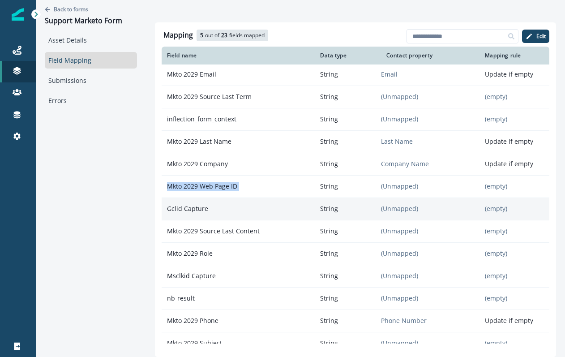
click at [175, 211] on p "Gclid Capture" at bounding box center [238, 209] width 153 height 16
copy p "Gclid Capture"
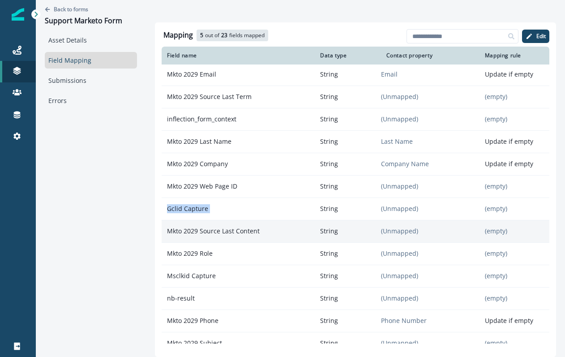
click at [241, 232] on p "Mkto 2029 Source Last Content" at bounding box center [238, 231] width 153 height 16
copy p "Mkto 2029 Source Last Content"
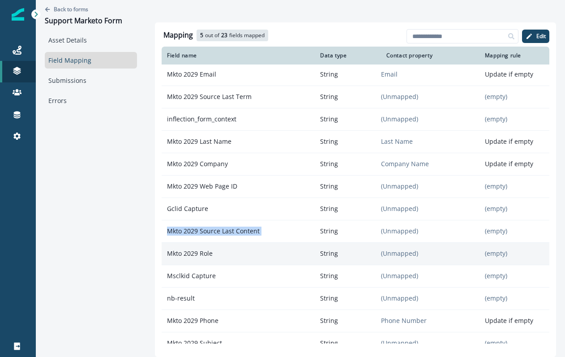
click at [204, 256] on p "Mkto 2029 Role" at bounding box center [238, 253] width 153 height 16
copy p "Mkto 2029 Role"
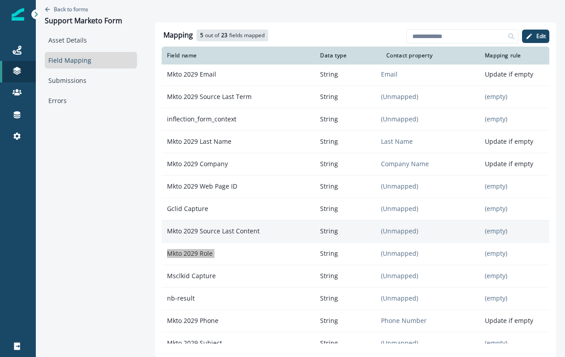
scroll to position [3, 0]
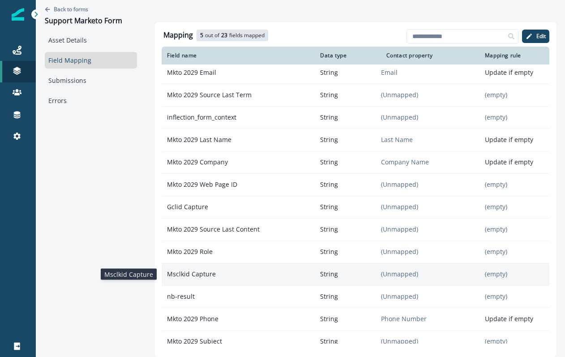
click at [218, 270] on p "Msclkid Capture" at bounding box center [238, 274] width 153 height 16
drag, startPoint x: 167, startPoint y: 274, endPoint x: 212, endPoint y: 274, distance: 44.3
click at [212, 274] on p "Msclkid Capture" at bounding box center [238, 274] width 153 height 16
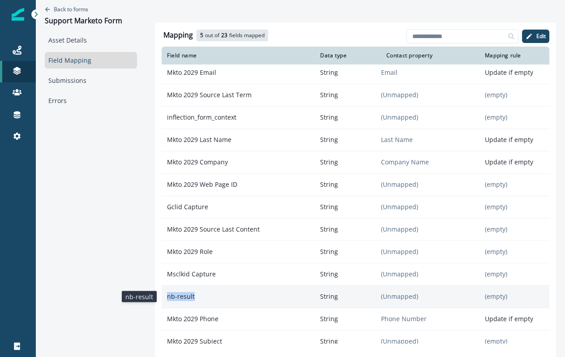
drag, startPoint x: 165, startPoint y: 296, endPoint x: 192, endPoint y: 298, distance: 27.8
click at [192, 298] on p "nb-result" at bounding box center [238, 296] width 153 height 16
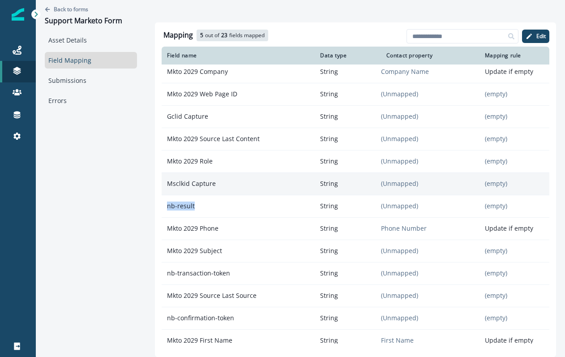
scroll to position [97, 0]
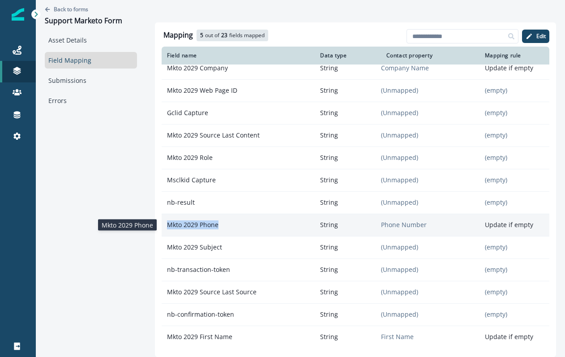
drag, startPoint x: 165, startPoint y: 224, endPoint x: 216, endPoint y: 224, distance: 51.0
click at [216, 224] on p "Mkto 2029 Phone" at bounding box center [238, 225] width 153 height 16
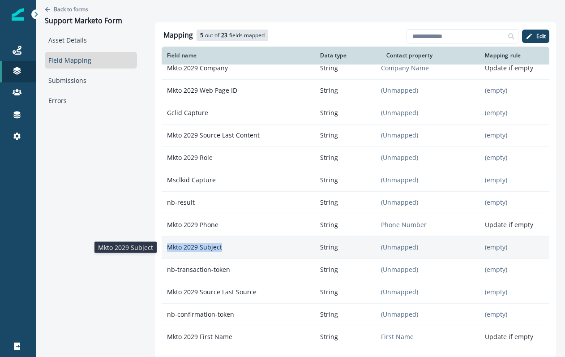
drag, startPoint x: 222, startPoint y: 249, endPoint x: 165, endPoint y: 249, distance: 56.9
click at [165, 249] on p "Mkto 2029 Subject" at bounding box center [238, 247] width 153 height 16
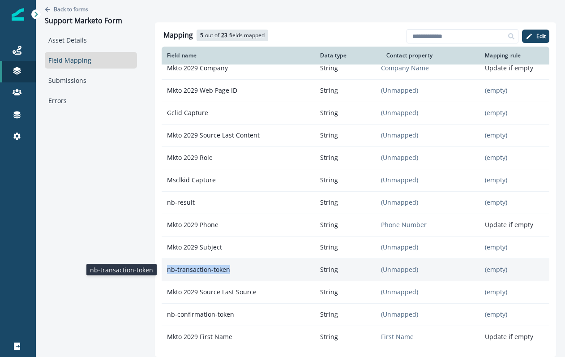
drag, startPoint x: 228, startPoint y: 269, endPoint x: 165, endPoint y: 270, distance: 63.1
click at [165, 270] on p "nb-transaction-token" at bounding box center [238, 269] width 153 height 16
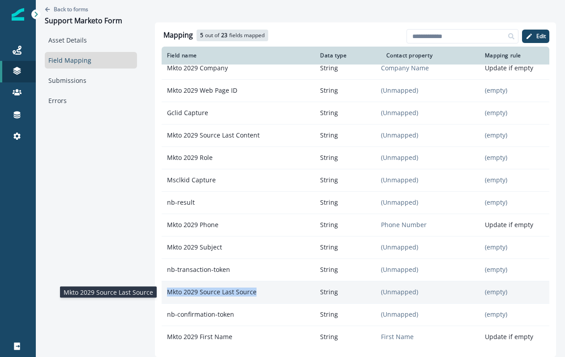
drag, startPoint x: 259, startPoint y: 292, endPoint x: 164, endPoint y: 294, distance: 94.9
click at [164, 294] on p "Mkto 2029 Source Last Source" at bounding box center [238, 292] width 153 height 16
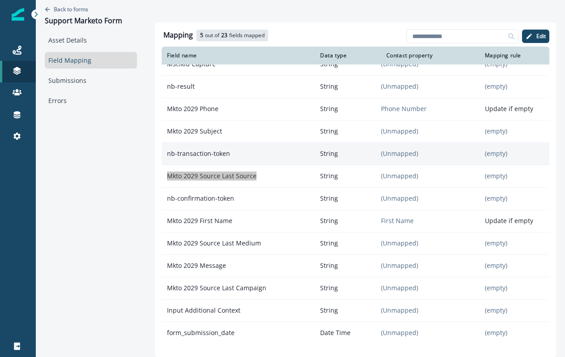
scroll to position [218, 0]
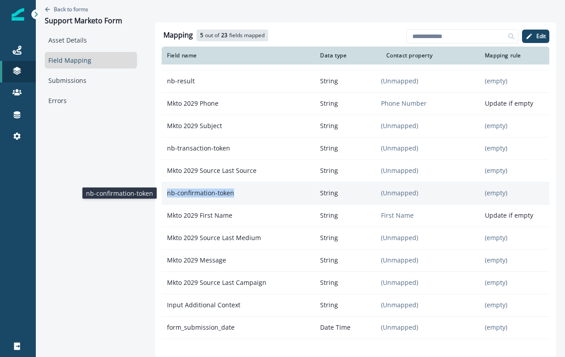
drag, startPoint x: 234, startPoint y: 194, endPoint x: 166, endPoint y: 194, distance: 67.6
click at [166, 194] on p "nb-confirmation-token" at bounding box center [238, 193] width 153 height 16
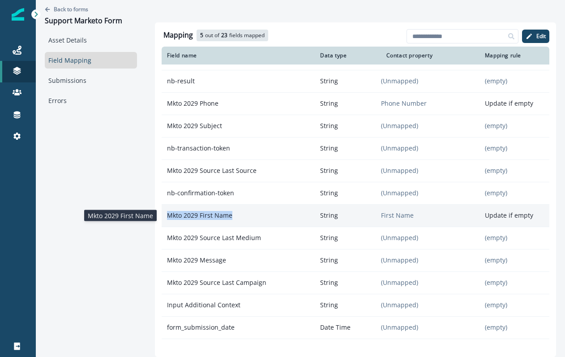
drag, startPoint x: 231, startPoint y: 219, endPoint x: 166, endPoint y: 218, distance: 65.8
click at [166, 218] on p "Mkto 2029 First Name" at bounding box center [238, 215] width 153 height 16
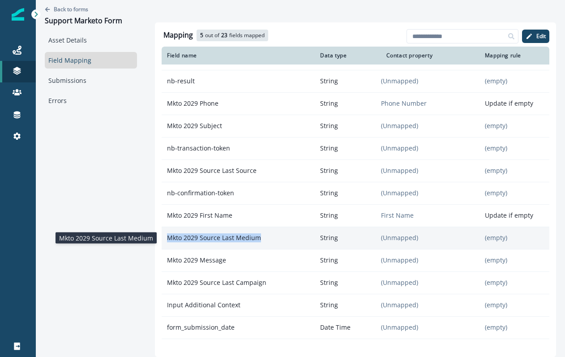
drag, startPoint x: 261, startPoint y: 238, endPoint x: 167, endPoint y: 240, distance: 94.0
click at [167, 240] on p "Mkto 2029 Source Last Medium" at bounding box center [238, 238] width 153 height 16
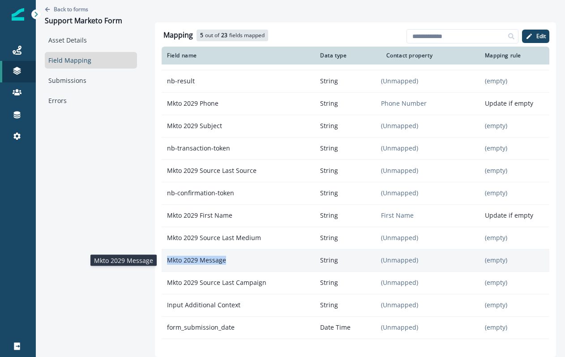
drag, startPoint x: 234, startPoint y: 262, endPoint x: 166, endPoint y: 261, distance: 67.6
click at [166, 261] on p "Mkto 2029 Message" at bounding box center [238, 260] width 153 height 16
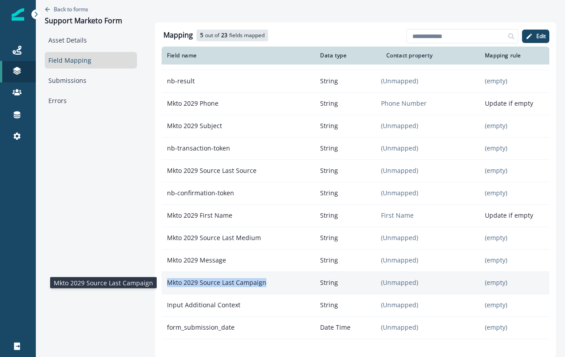
drag, startPoint x: 274, startPoint y: 284, endPoint x: 166, endPoint y: 284, distance: 107.9
click at [166, 284] on p "Mkto 2029 Source Last Campaign" at bounding box center [238, 282] width 153 height 16
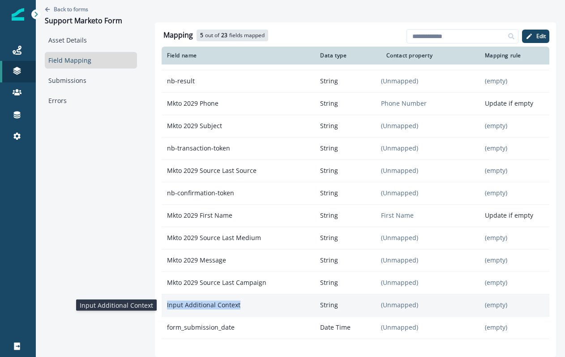
drag, startPoint x: 245, startPoint y: 306, endPoint x: 166, endPoint y: 306, distance: 79.2
click at [166, 306] on p "Input Additional Context" at bounding box center [238, 305] width 153 height 16
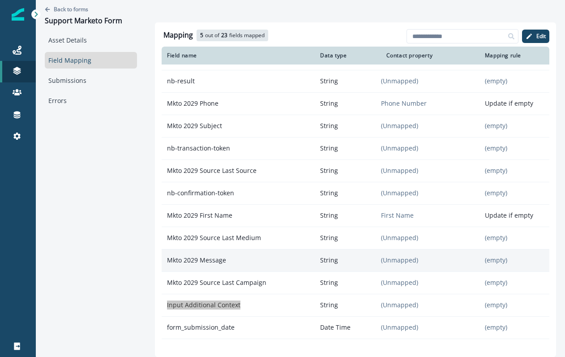
scroll to position [236, 0]
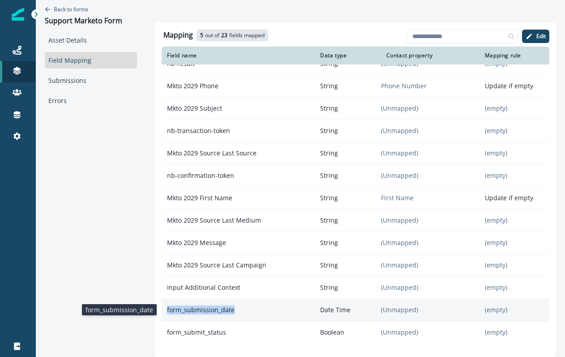
drag, startPoint x: 235, startPoint y: 311, endPoint x: 164, endPoint y: 312, distance: 70.3
click at [164, 312] on p "form_submission_date" at bounding box center [238, 310] width 153 height 16
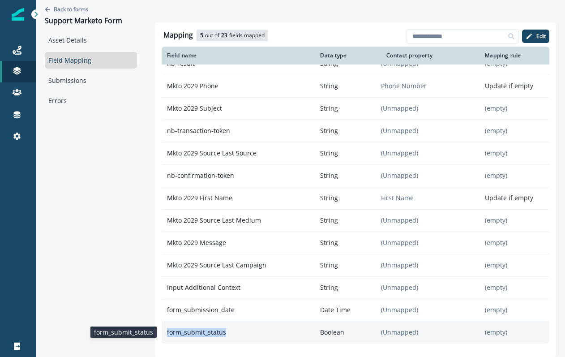
drag, startPoint x: 229, startPoint y: 334, endPoint x: 166, endPoint y: 332, distance: 63.1
click at [166, 332] on p "form_submit_status" at bounding box center [238, 332] width 153 height 16
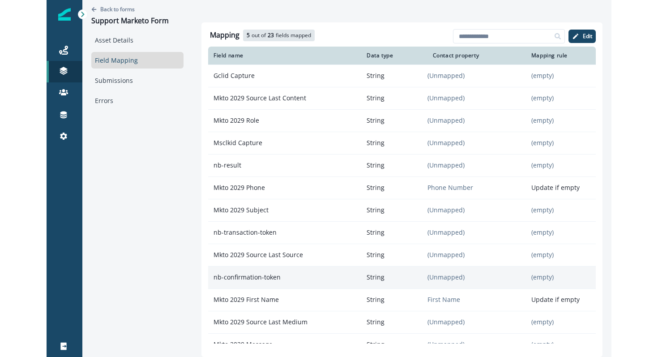
scroll to position [0, 0]
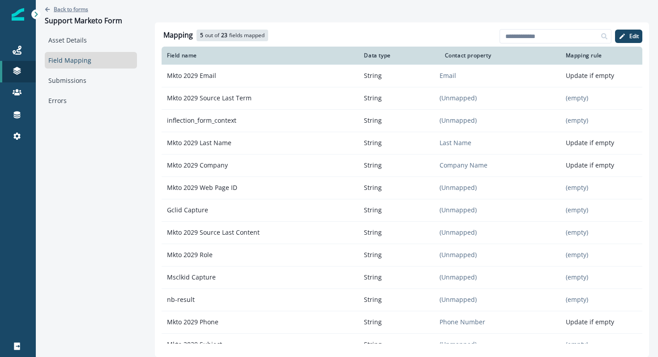
click at [84, 7] on p "Back to forms" at bounding box center [71, 9] width 34 height 8
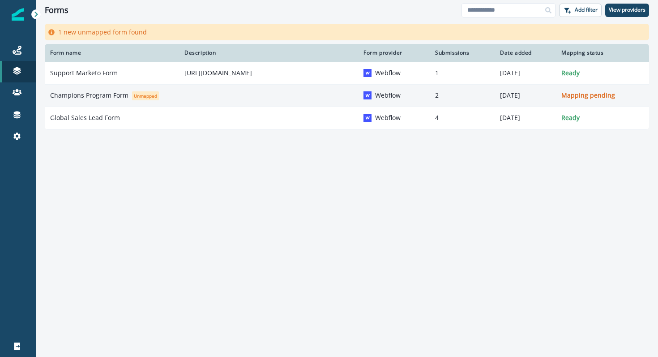
click at [82, 96] on p "Champions Program Form" at bounding box center [89, 95] width 78 height 9
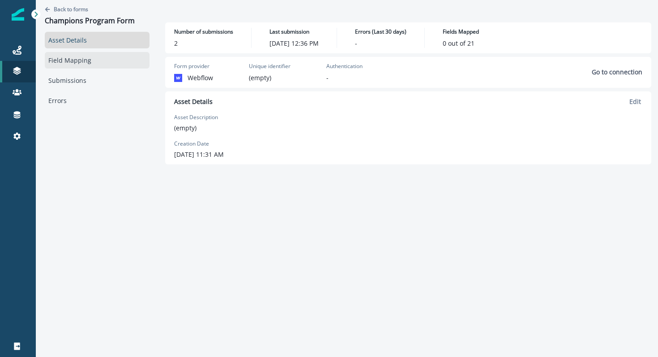
click at [68, 60] on link "Field Mapping" at bounding box center [97, 60] width 105 height 17
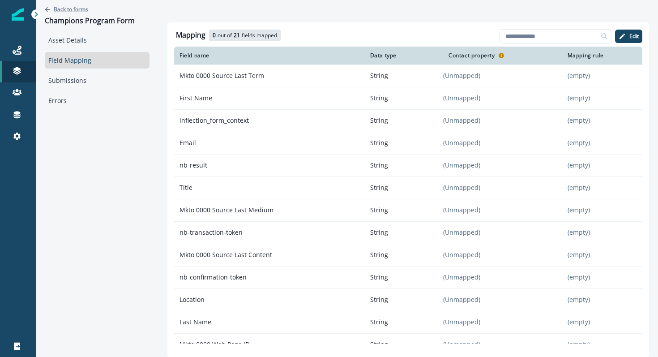
click at [71, 9] on p "Back to forms" at bounding box center [71, 9] width 34 height 8
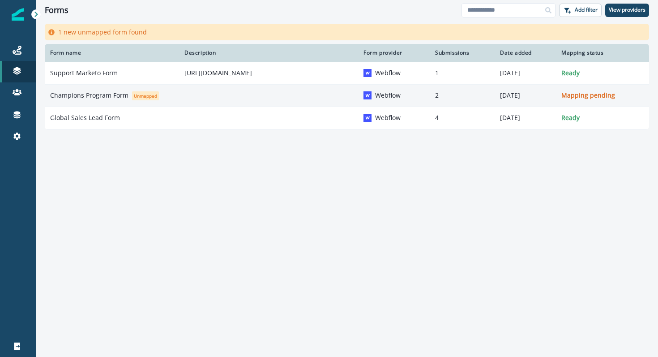
click at [109, 94] on p "Champions Program Form" at bounding box center [89, 95] width 78 height 9
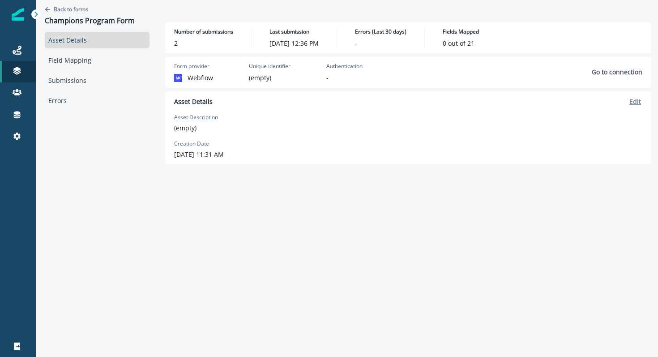
click at [637, 102] on p "Edit" at bounding box center [635, 101] width 12 height 9
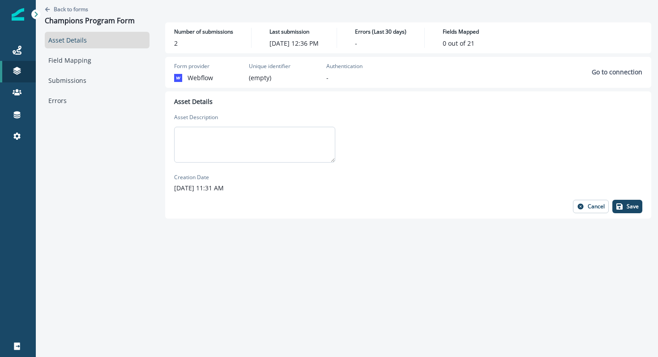
click at [240, 151] on textarea at bounding box center [254, 145] width 161 height 36
paste textarea "**********"
type textarea "**********"
click at [633, 208] on p "Save" at bounding box center [633, 206] width 12 height 6
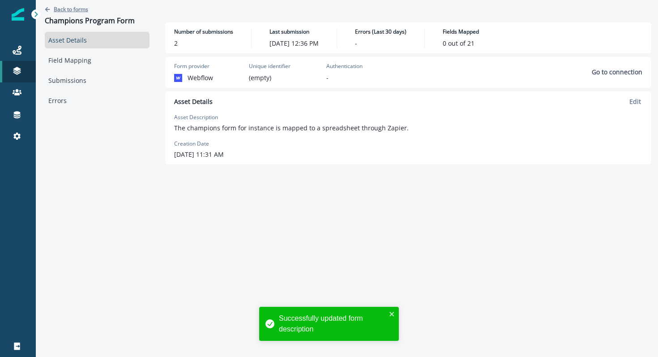
click at [59, 9] on p "Back to forms" at bounding box center [71, 9] width 34 height 8
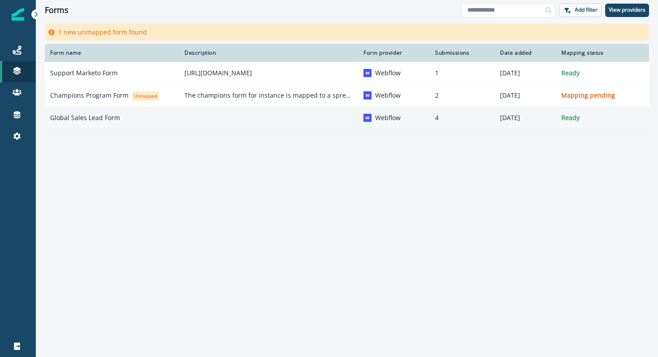
click at [99, 115] on p "Global Sales Lead Form" at bounding box center [85, 117] width 70 height 9
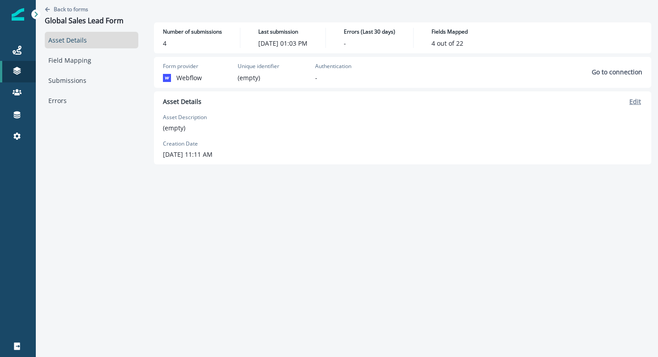
click at [636, 103] on p "Edit" at bounding box center [635, 101] width 12 height 9
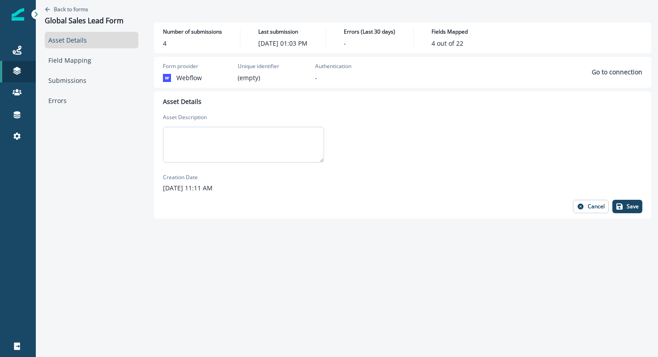
click at [255, 153] on textarea at bounding box center [243, 145] width 161 height 36
paste textarea "**********"
click at [175, 133] on textarea "**********" at bounding box center [243, 145] width 161 height 36
type textarea "**********"
click at [635, 208] on p "Save" at bounding box center [633, 206] width 12 height 6
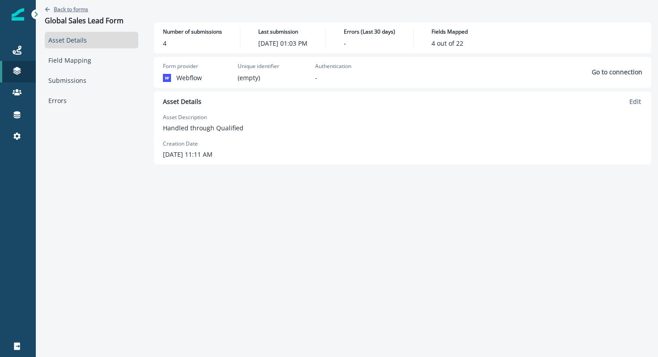
click at [80, 10] on p "Back to forms" at bounding box center [71, 9] width 34 height 8
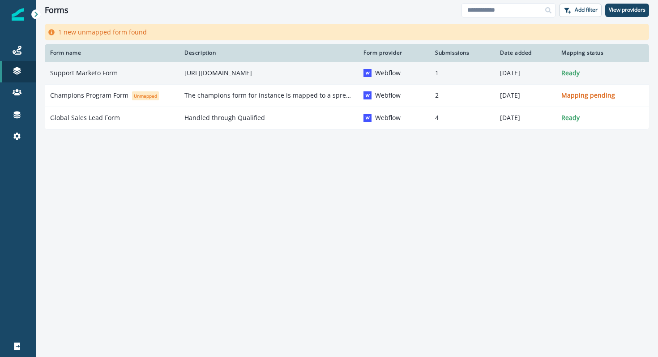
click at [124, 76] on div "Support Marketo Form" at bounding box center [112, 72] width 124 height 9
